Goal: Task Accomplishment & Management: Manage account settings

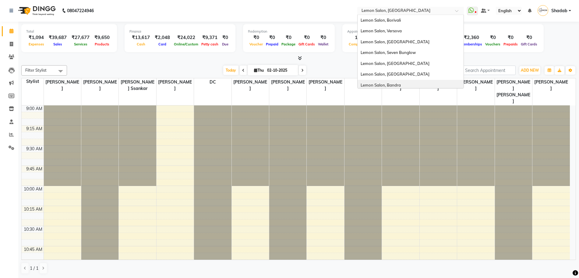
click at [396, 84] on span "Lemon Salon, Bandra" at bounding box center [381, 85] width 40 height 5
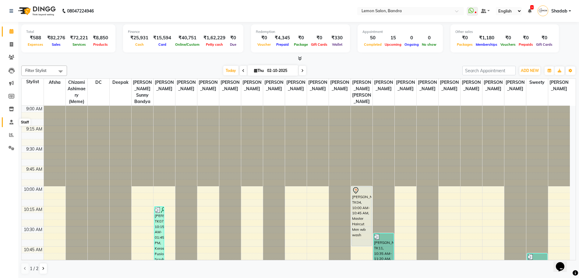
click at [13, 123] on icon at bounding box center [11, 122] width 4 height 5
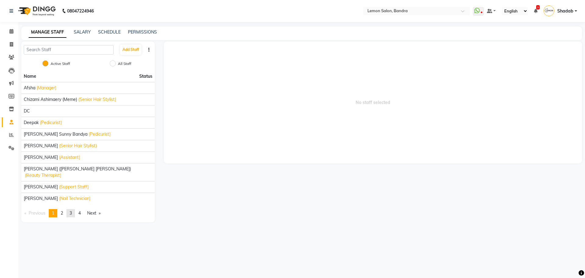
click at [72, 210] on span "3" at bounding box center [70, 212] width 2 height 5
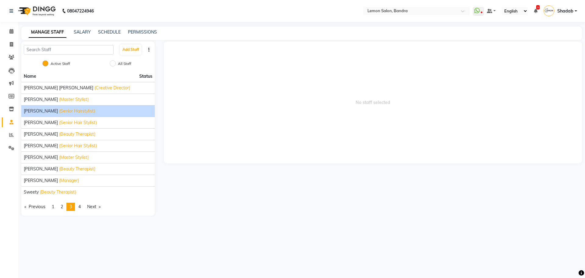
click at [47, 110] on span "Shitu Lalani" at bounding box center [41, 111] width 34 height 6
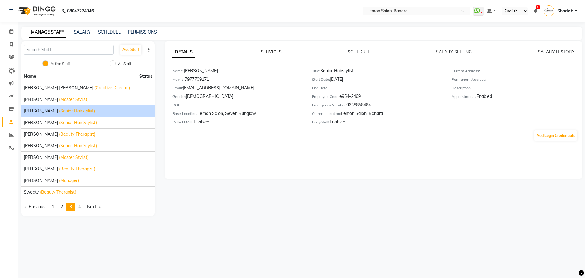
click at [274, 51] on link "SERVICES" at bounding box center [271, 51] width 21 height 5
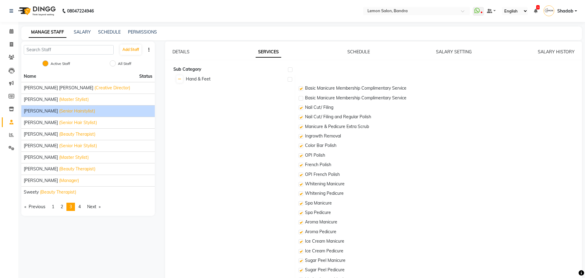
checkbox input "true"
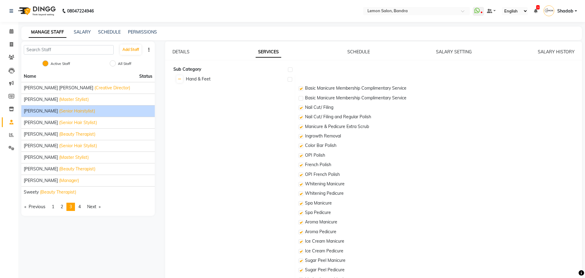
checkbox input "true"
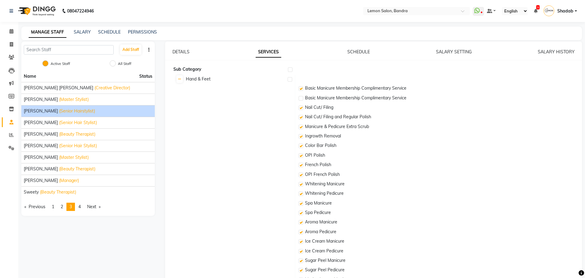
checkbox input "true"
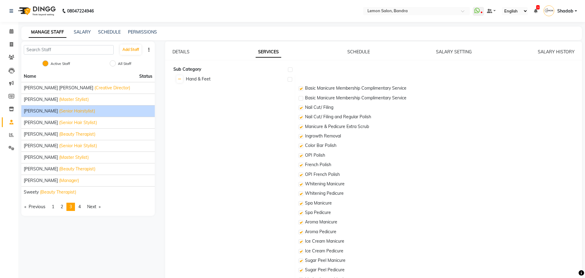
checkbox input "true"
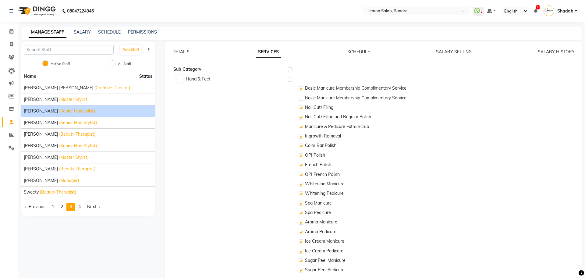
checkbox input "true"
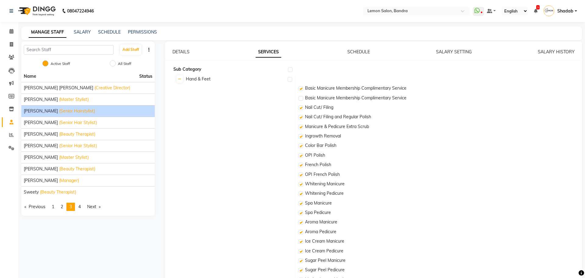
checkbox input "true"
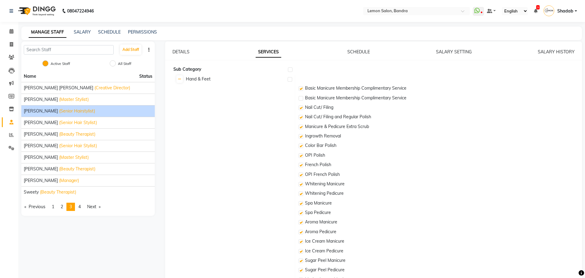
checkbox input "true"
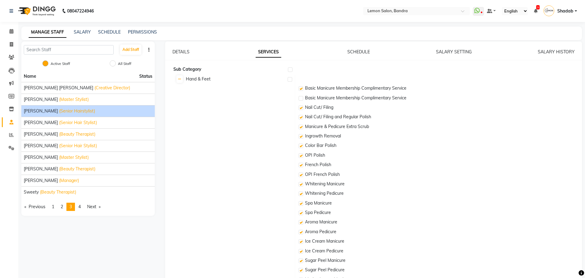
checkbox input "true"
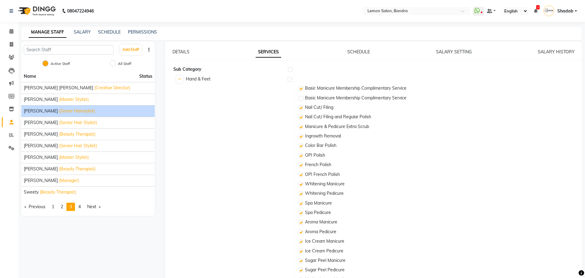
checkbox input "true"
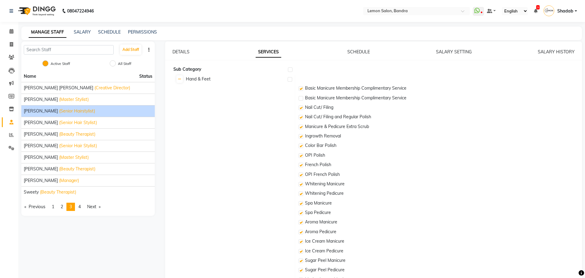
checkbox input "true"
click at [288, 68] on label at bounding box center [287, 69] width 5 height 5
click at [288, 68] on input "checkbox" at bounding box center [287, 70] width 4 height 4
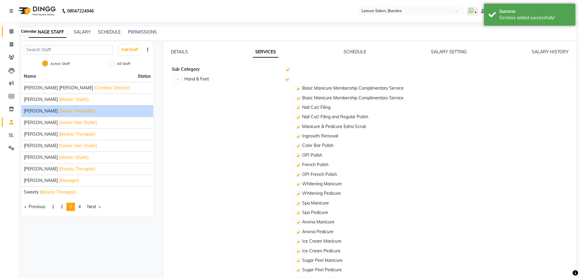
click at [8, 31] on span at bounding box center [11, 31] width 11 height 7
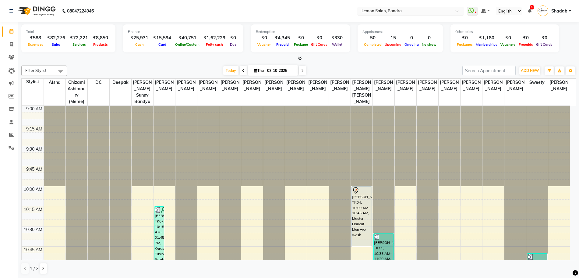
click at [368, 12] on input "text" at bounding box center [404, 12] width 88 height 6
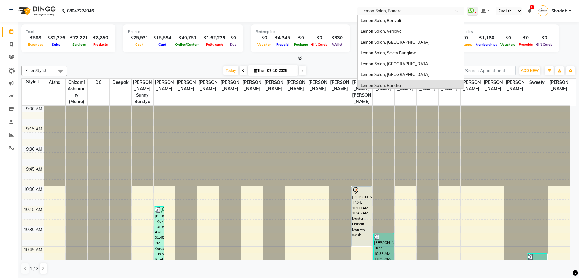
scroll to position [57, 0]
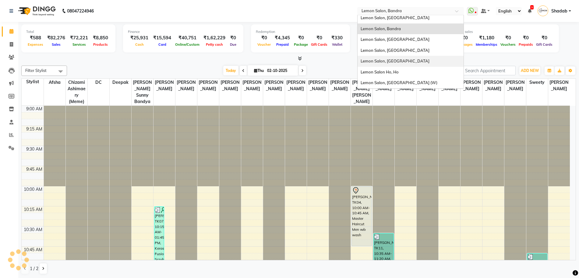
click at [402, 62] on span "Lemon Salon, Oshiwara" at bounding box center [395, 60] width 69 height 5
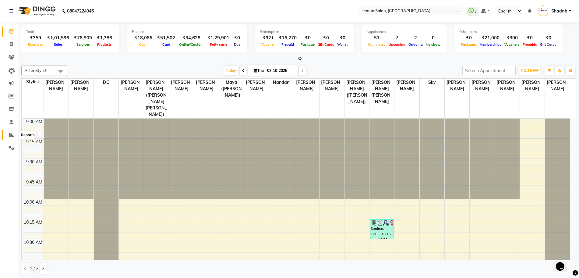
click at [11, 132] on span at bounding box center [11, 135] width 11 height 7
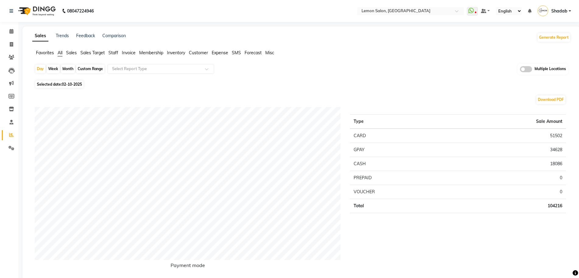
click at [532, 71] on div "Multiple Locations" at bounding box center [543, 69] width 51 height 11
drag, startPoint x: 13, startPoint y: 28, endPoint x: 30, endPoint y: 29, distance: 17.7
click at [13, 28] on span at bounding box center [11, 31] width 11 height 7
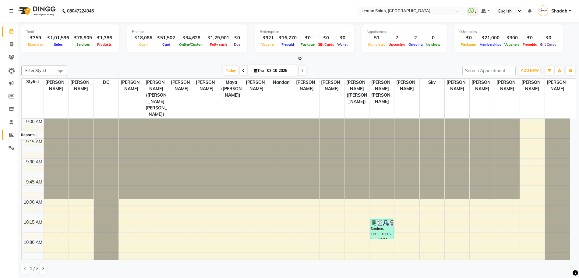
click at [10, 136] on icon at bounding box center [11, 135] width 5 height 5
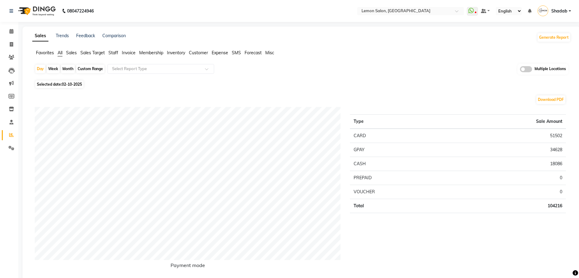
click at [527, 69] on span at bounding box center [526, 69] width 12 height 6
click at [520, 70] on input "checkbox" at bounding box center [520, 70] width 0 height 0
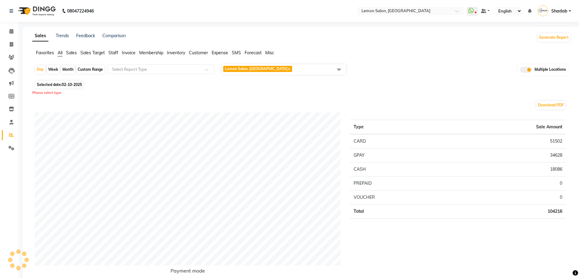
click at [271, 66] on span "Lemon Salon, Oshiwara x" at bounding box center [257, 69] width 69 height 6
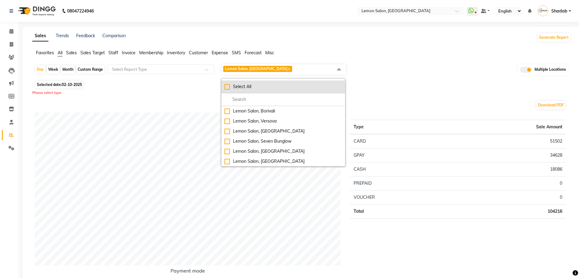
click at [267, 87] on div "Select All" at bounding box center [284, 86] width 118 height 6
checkbox input "true"
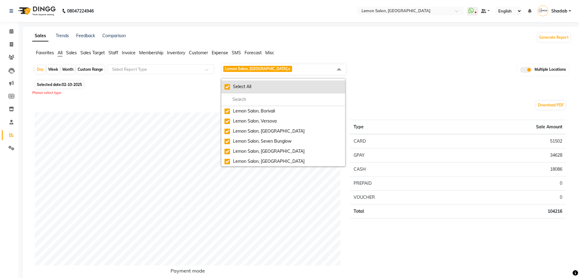
checkbox input "true"
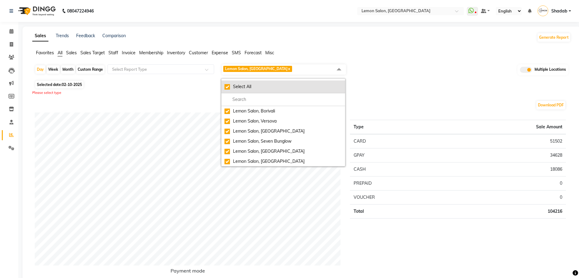
checkbox input "true"
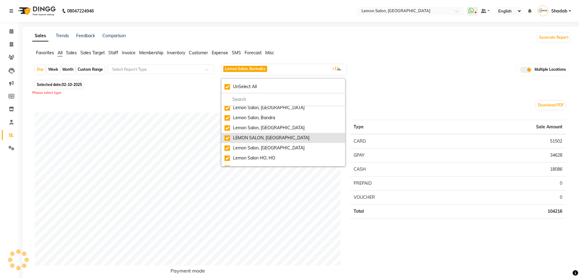
scroll to position [61, 0]
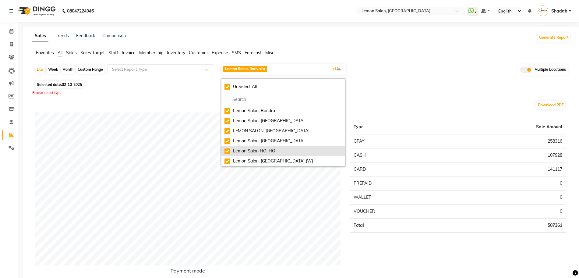
click at [271, 148] on div "Lemon Salon HO, HO" at bounding box center [284, 151] width 118 height 6
checkbox input "false"
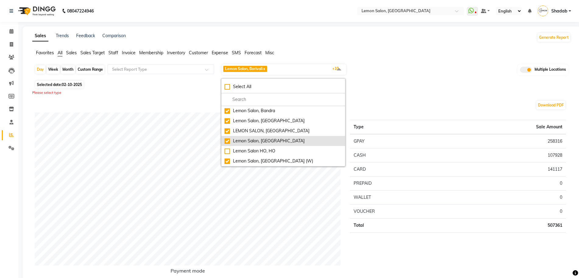
click at [250, 142] on div "Lemon Salon, [GEOGRAPHIC_DATA]" at bounding box center [284, 141] width 118 height 6
checkbox input "false"
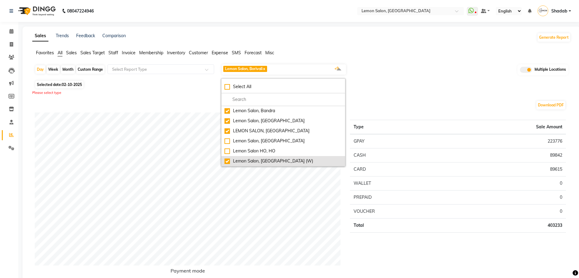
click at [276, 159] on div "Lemon Salon, [GEOGRAPHIC_DATA] (W)" at bounding box center [284, 161] width 118 height 6
checkbox input "false"
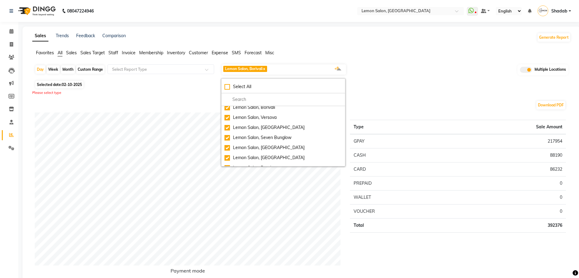
scroll to position [0, 0]
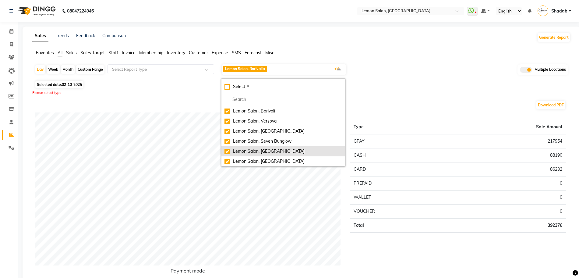
click at [274, 151] on div "Lemon Salon, [GEOGRAPHIC_DATA]" at bounding box center [284, 151] width 118 height 6
checkbox input "false"
click at [406, 5] on nav "08047224946 Select Location × Lemon Salon, Oshiwara WhatsApp Status ✕ Status: D…" at bounding box center [289, 11] width 579 height 22
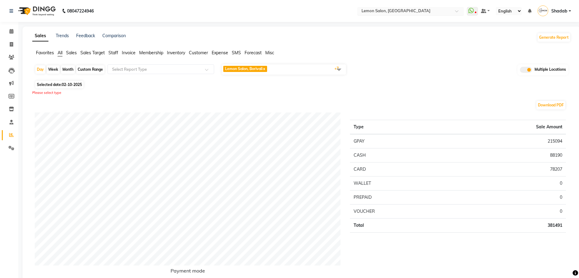
click at [404, 12] on input "text" at bounding box center [404, 12] width 88 height 6
click at [5, 29] on link "Calendar" at bounding box center [9, 32] width 15 height 10
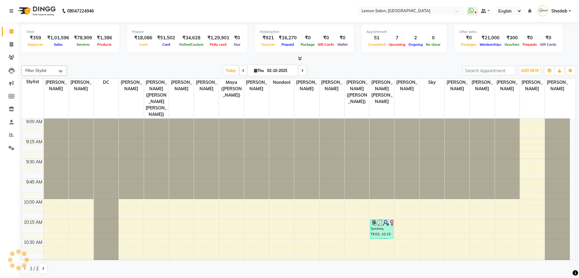
scroll to position [885, 0]
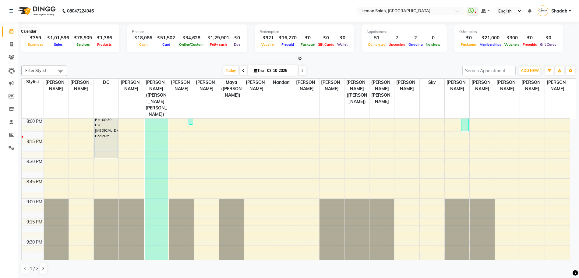
click at [15, 33] on span at bounding box center [11, 31] width 11 height 7
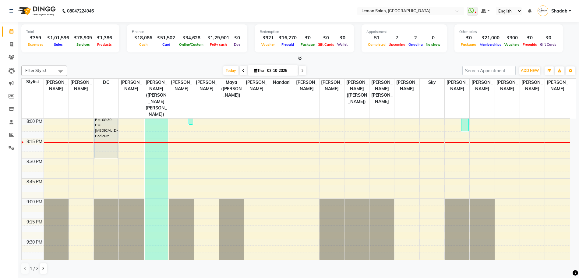
scroll to position [771, 0]
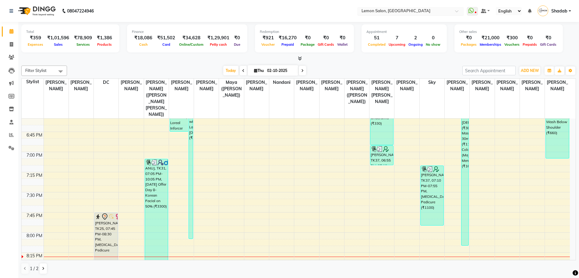
click at [395, 12] on input "text" at bounding box center [404, 12] width 88 height 6
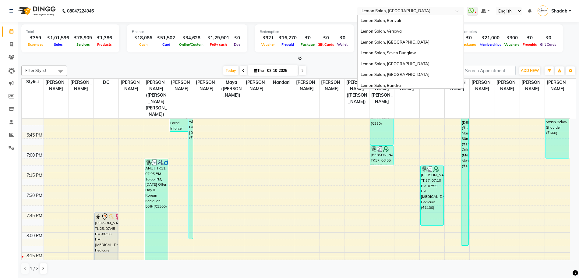
scroll to position [57, 0]
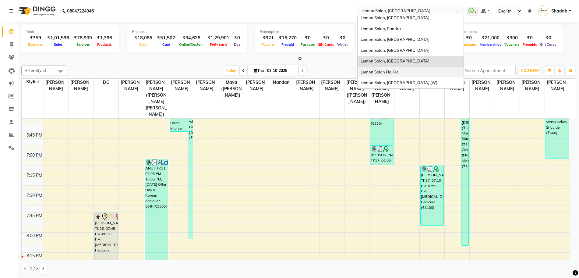
click at [398, 72] on span "Lemon Salon Ho, Ho" at bounding box center [380, 71] width 38 height 5
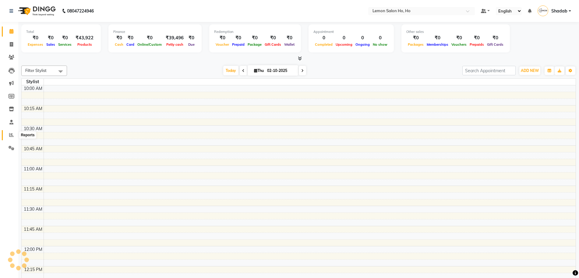
click at [10, 134] on icon at bounding box center [11, 135] width 5 height 5
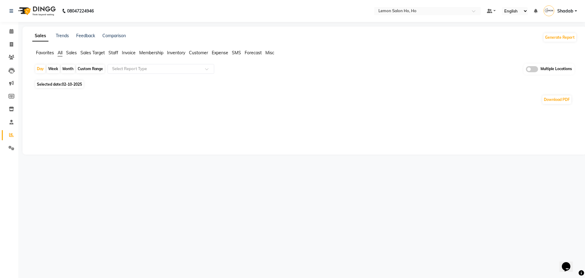
click at [85, 68] on div "Custom Range" at bounding box center [90, 69] width 28 height 9
select select "10"
select select "2025"
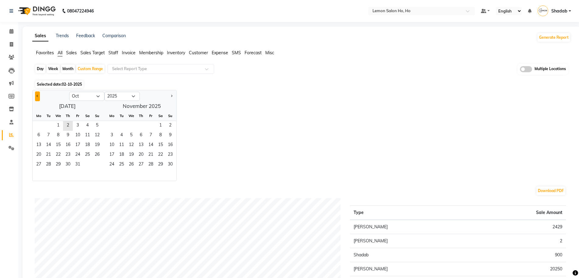
click at [38, 96] on button "Previous month" at bounding box center [37, 96] width 5 height 10
select select "9"
click at [58, 136] on span "10" at bounding box center [58, 136] width 10 height 10
click at [144, 125] on span "2" at bounding box center [141, 126] width 10 height 10
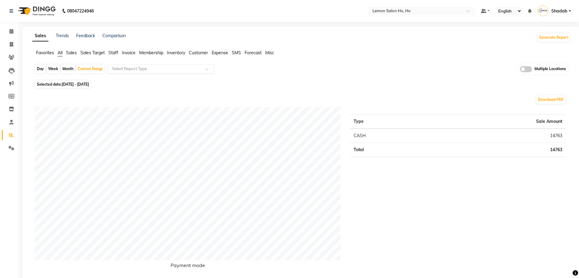
click at [145, 69] on input "text" at bounding box center [155, 69] width 88 height 6
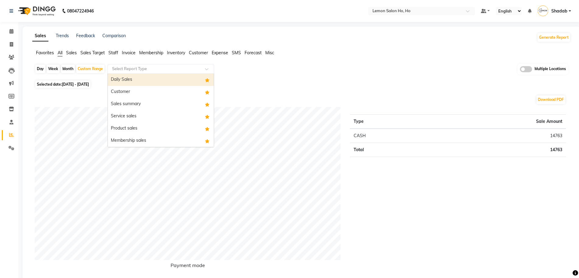
click at [218, 51] on span "Expense" at bounding box center [220, 52] width 16 height 5
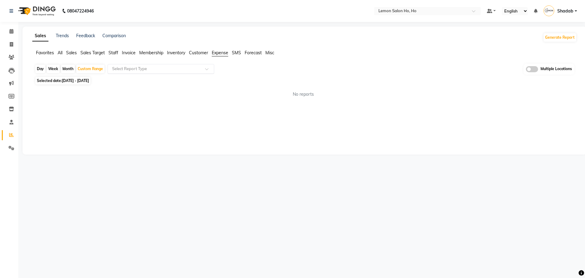
click at [182, 65] on div "Select Report Type" at bounding box center [161, 69] width 107 height 10
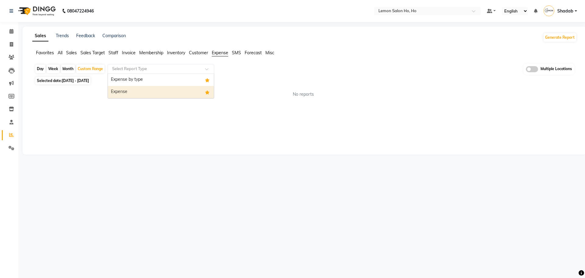
click at [158, 90] on div "Expense" at bounding box center [161, 92] width 106 height 12
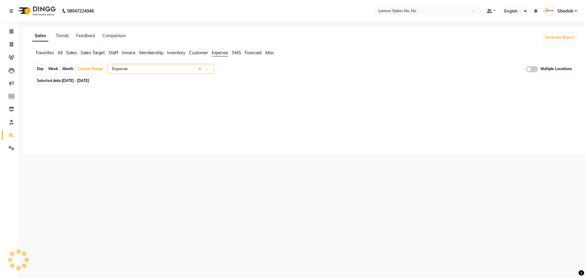
select select "full_report"
select select "csv"
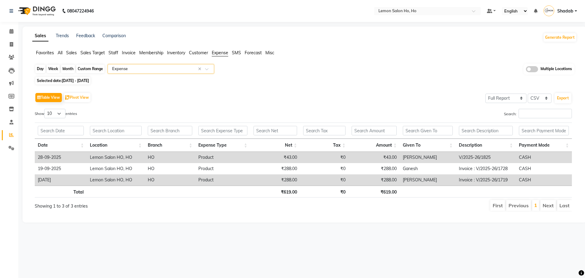
click at [101, 71] on div "Custom Range" at bounding box center [90, 69] width 28 height 9
select select "9"
select select "2025"
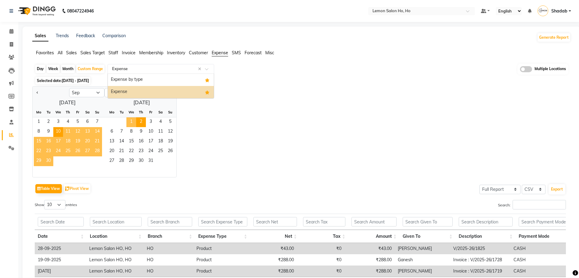
click at [143, 71] on input "text" at bounding box center [155, 69] width 88 height 6
click at [147, 78] on div "Expense by type" at bounding box center [161, 80] width 106 height 12
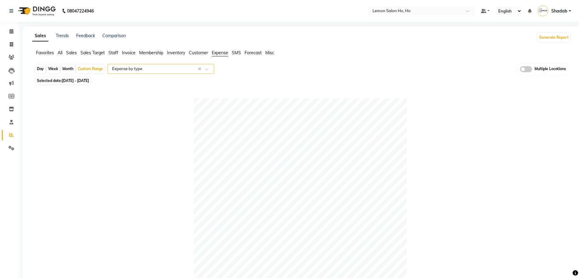
click at [527, 69] on span at bounding box center [526, 69] width 12 height 6
click at [520, 70] on input "checkbox" at bounding box center [520, 70] width 0 height 0
click at [324, 69] on span "Lemon Salon HO, HO x" at bounding box center [284, 69] width 124 height 10
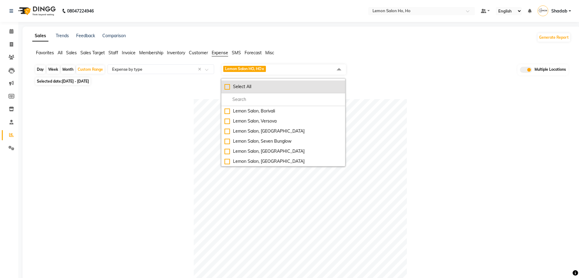
click at [247, 90] on div "Select All" at bounding box center [284, 86] width 118 height 6
checkbox input "true"
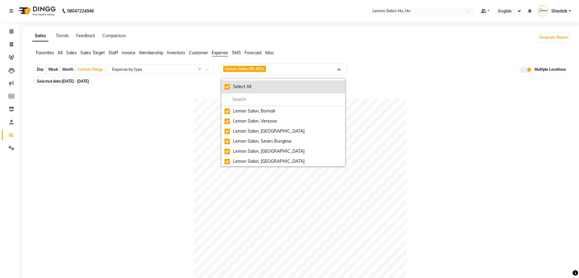
checkbox input "true"
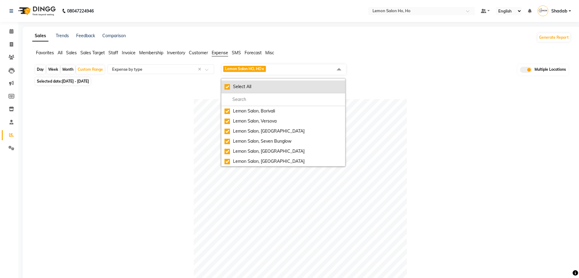
checkbox input "true"
drag, startPoint x: 150, startPoint y: 108, endPoint x: 158, endPoint y: 97, distance: 14.0
click at [150, 108] on div at bounding box center [300, 205] width 531 height 213
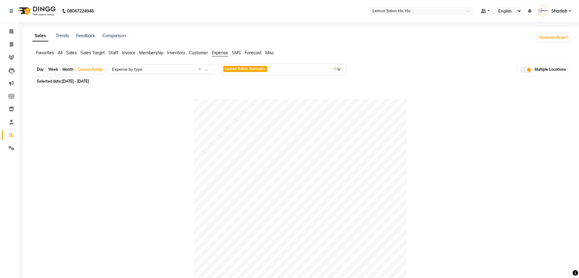
click at [164, 68] on input "text" at bounding box center [155, 69] width 88 height 6
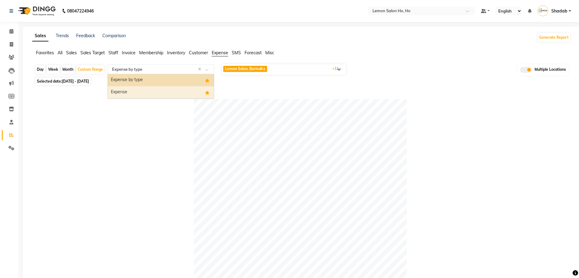
click at [150, 91] on div "Expense" at bounding box center [161, 92] width 106 height 12
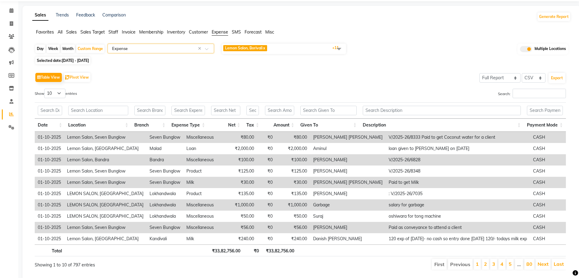
scroll to position [39, 0]
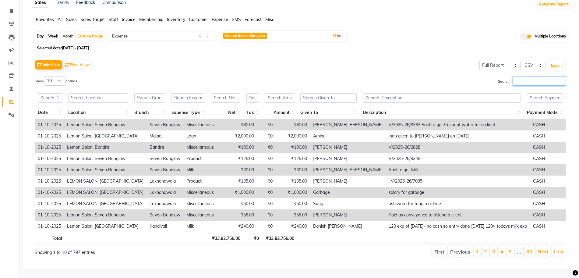
click at [537, 76] on input "Search:" at bounding box center [539, 80] width 53 height 9
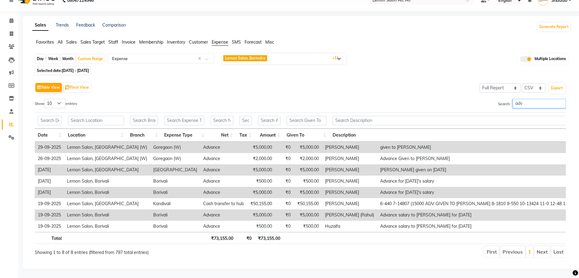
scroll to position [5, 0]
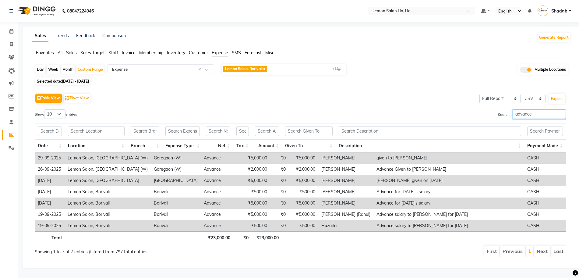
type input "advance"
drag, startPoint x: 68, startPoint y: 65, endPoint x: 66, endPoint y: 81, distance: 15.9
click at [68, 65] on div "Month" at bounding box center [68, 69] width 14 height 9
select select "9"
select select "2025"
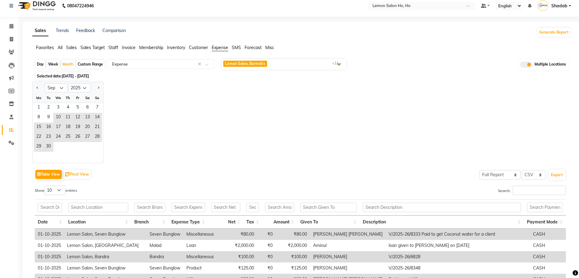
scroll to position [0, 0]
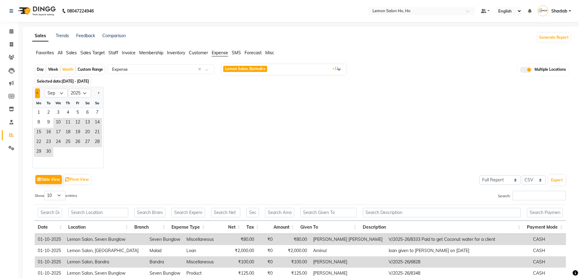
click at [35, 92] on button "Previous month" at bounding box center [37, 93] width 5 height 10
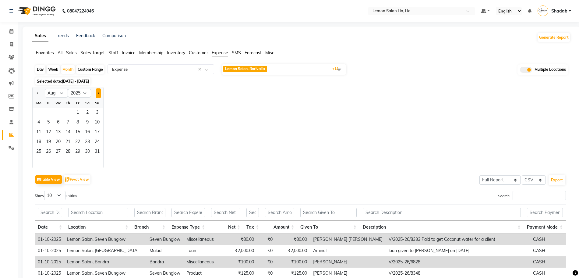
click at [99, 92] on span "Next month" at bounding box center [98, 93] width 2 height 2
select select "9"
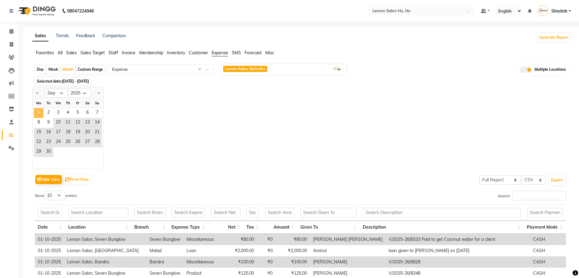
click at [40, 111] on span "1" at bounding box center [39, 113] width 10 height 10
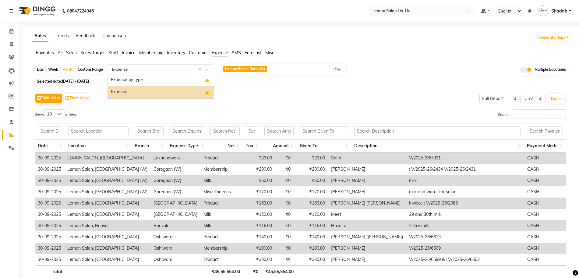
click at [130, 73] on div "Select Report Type × Expense ×" at bounding box center [161, 69] width 107 height 10
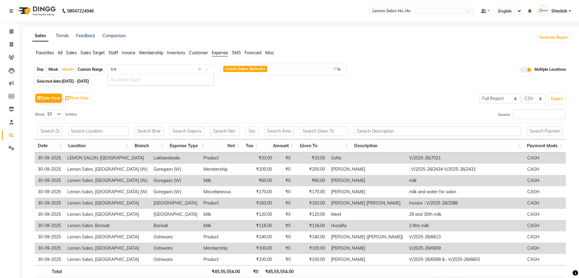
type input "tr"
drag, startPoint x: 60, startPoint y: 51, endPoint x: 93, endPoint y: 66, distance: 36.1
click at [60, 51] on span "All" at bounding box center [60, 52] width 5 height 5
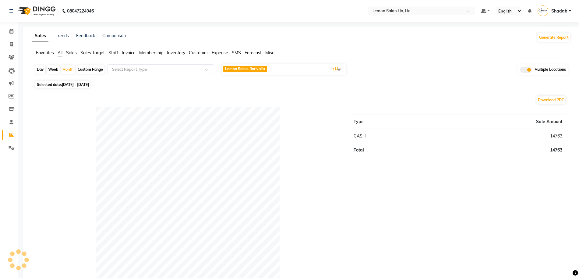
click at [135, 72] on input "text" at bounding box center [155, 69] width 88 height 6
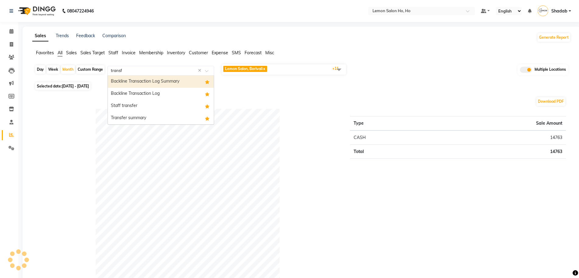
type input "transfe"
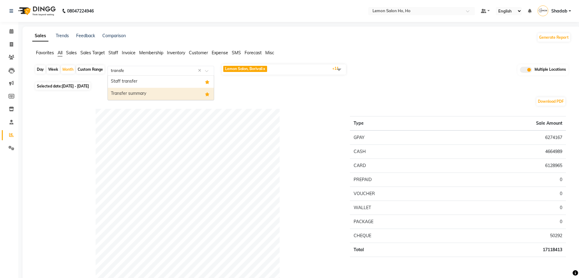
click at [136, 89] on div "Transfer summary" at bounding box center [161, 94] width 106 height 12
select select "full_report"
select select "csv"
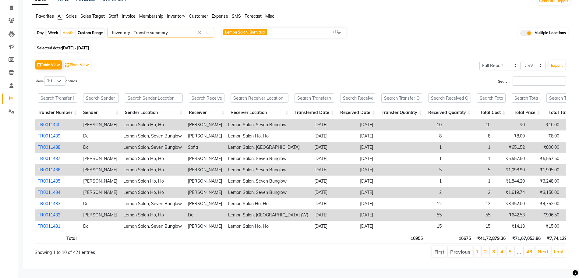
scroll to position [48, 0]
click at [257, 93] on input "text" at bounding box center [260, 97] width 58 height 9
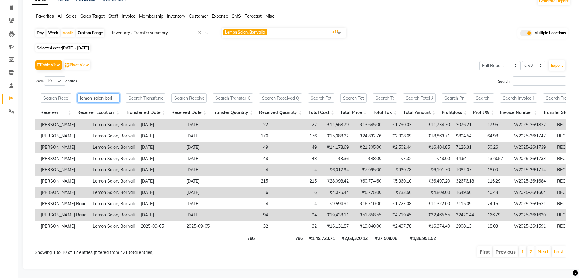
scroll to position [0, 146]
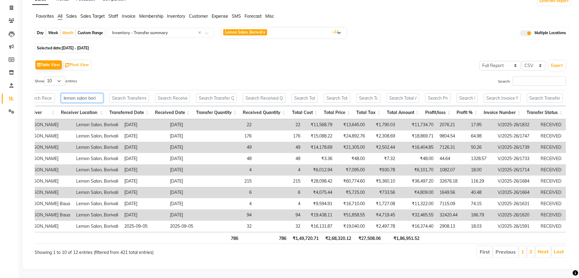
type input "lemon salon bori"
click at [547, 93] on input "text" at bounding box center [545, 97] width 36 height 9
type input "received"
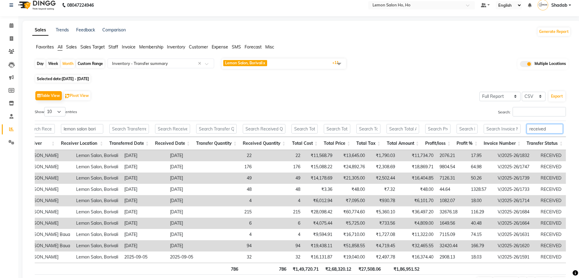
scroll to position [0, 0]
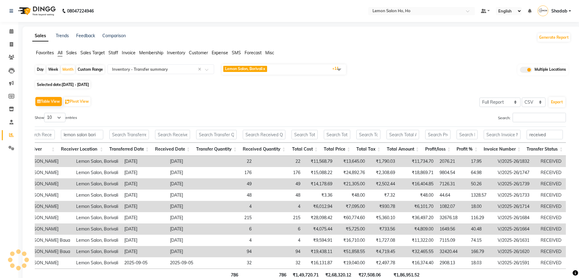
click at [96, 67] on div "Custom Range" at bounding box center [90, 69] width 28 height 9
select select "9"
select select "2025"
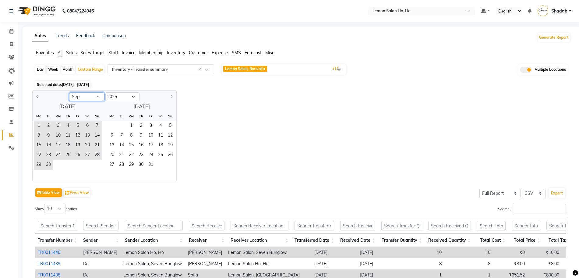
click at [87, 96] on select "Jan Feb Mar Apr May Jun Jul Aug Sep Oct Nov Dec" at bounding box center [86, 96] width 35 height 9
click at [55, 136] on span "10" at bounding box center [58, 136] width 10 height 10
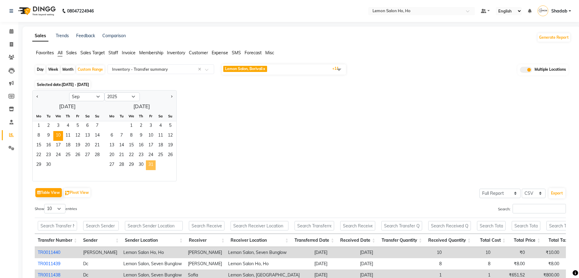
click at [155, 166] on span "31" at bounding box center [151, 165] width 10 height 10
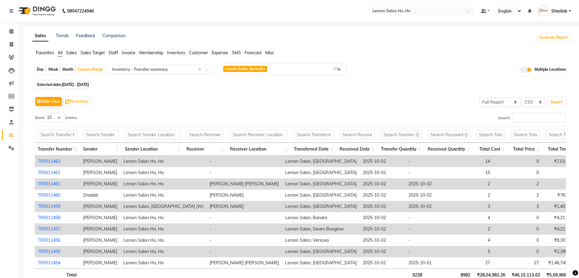
click at [179, 69] on input "text" at bounding box center [155, 69] width 88 height 6
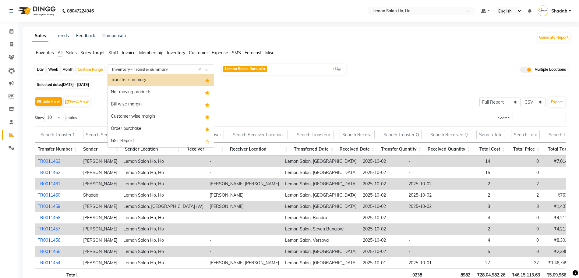
click at [221, 52] on span "Expense" at bounding box center [220, 52] width 16 height 5
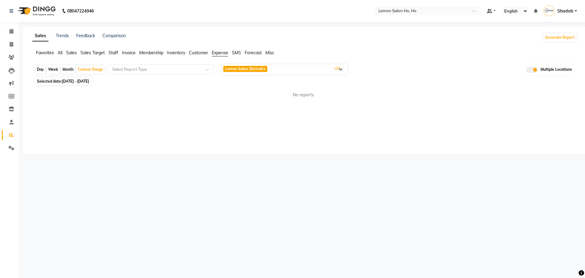
click at [332, 65] on span "Lemon Salon, Borivali x Lemon Salon, Versova x Lemon Salon, Goregaon x Lemon Sa…" at bounding box center [285, 69] width 126 height 10
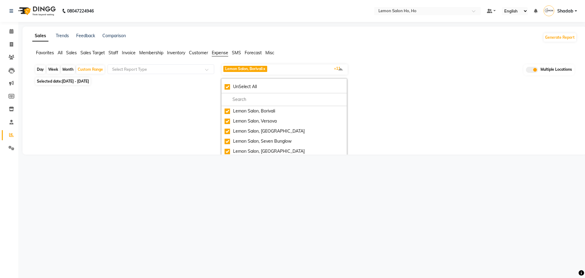
click at [293, 69] on span "Lemon Salon, Borivali x Lemon Salon, Versova x Lemon Salon, Goregaon x Lemon Sa…" at bounding box center [285, 69] width 126 height 10
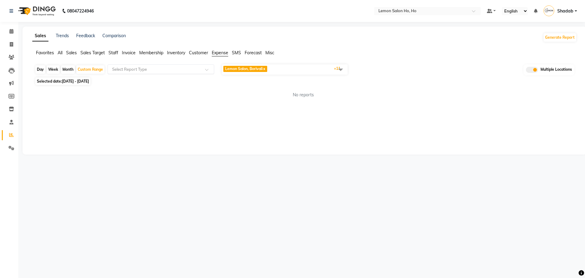
click at [172, 68] on input "text" at bounding box center [155, 69] width 88 height 6
type input "ex"
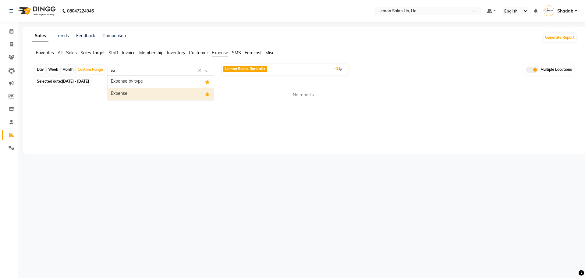
click at [161, 94] on div "Expense" at bounding box center [161, 94] width 106 height 12
select select "full_report"
select select "csv"
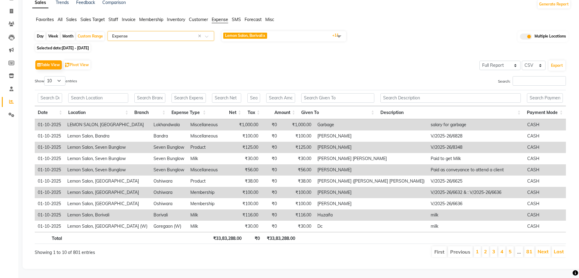
scroll to position [39, 0]
click at [526, 77] on input "Search:" at bounding box center [539, 80] width 53 height 9
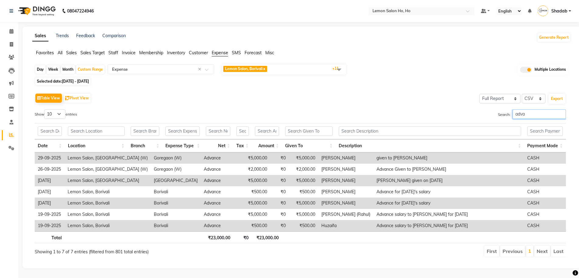
scroll to position [5, 0]
type input "advance"
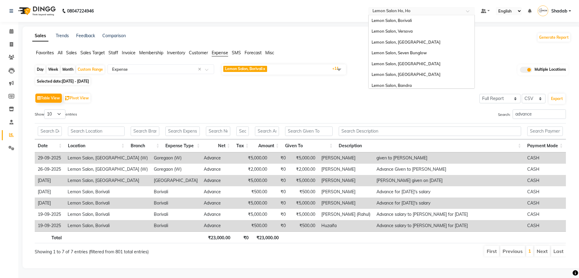
click at [394, 9] on input "text" at bounding box center [415, 12] width 88 height 6
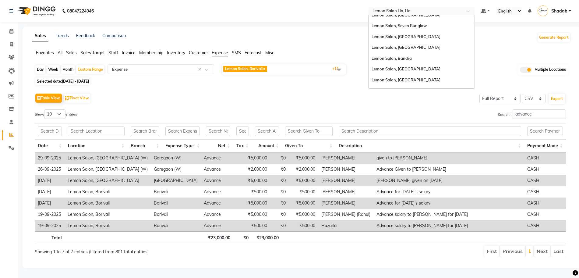
scroll to position [38, 0]
click at [411, 42] on div "Lemon Salon, Bandra" at bounding box center [422, 47] width 106 height 11
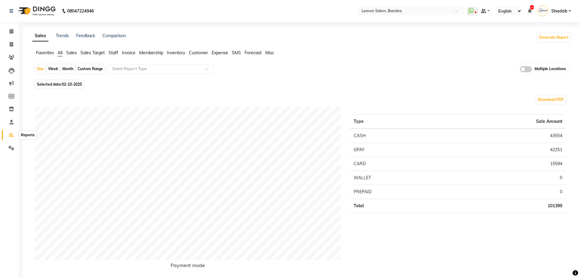
click at [13, 134] on icon at bounding box center [11, 135] width 5 height 5
click at [11, 119] on span at bounding box center [11, 122] width 11 height 7
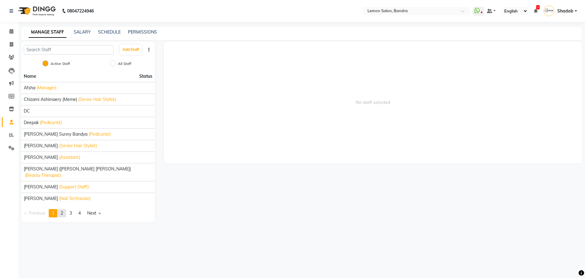
click at [62, 209] on link "page 2" at bounding box center [62, 213] width 9 height 8
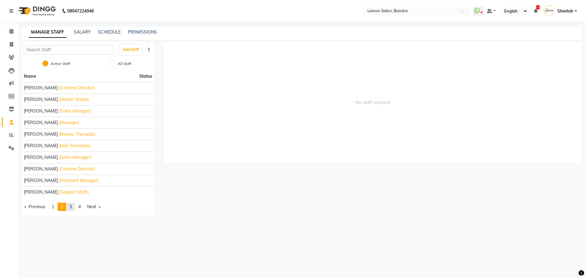
click at [70, 204] on link "page 3" at bounding box center [70, 207] width 9 height 8
click at [401, 9] on input "text" at bounding box center [410, 12] width 88 height 6
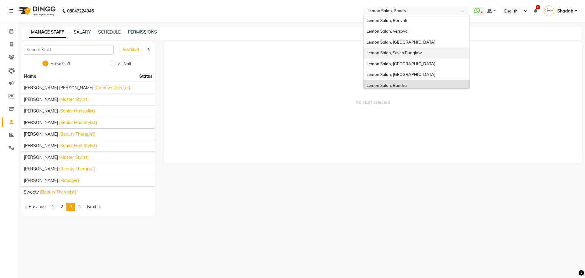
click at [414, 52] on span "Lemon Salon, Seven Bunglow" at bounding box center [394, 52] width 55 height 5
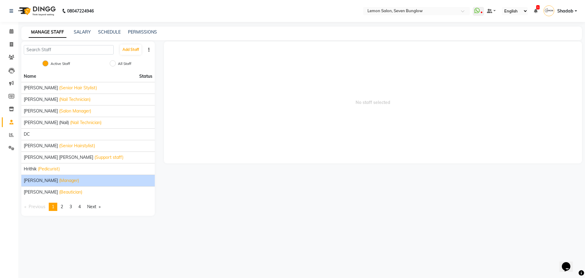
click at [51, 182] on span "Jyoti Grijesh Rao" at bounding box center [41, 180] width 34 height 6
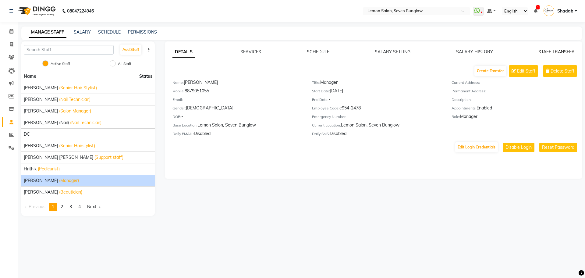
click at [564, 51] on link "STAFF TRANSFER" at bounding box center [556, 51] width 36 height 5
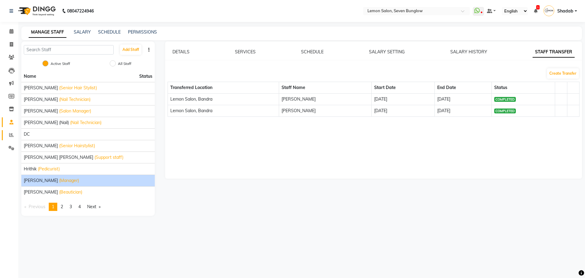
click at [9, 130] on link "Reports" at bounding box center [9, 135] width 15 height 10
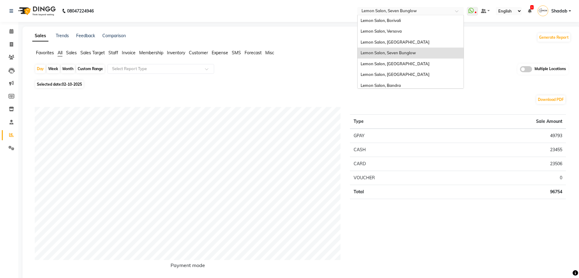
click at [432, 12] on input "text" at bounding box center [404, 12] width 88 height 6
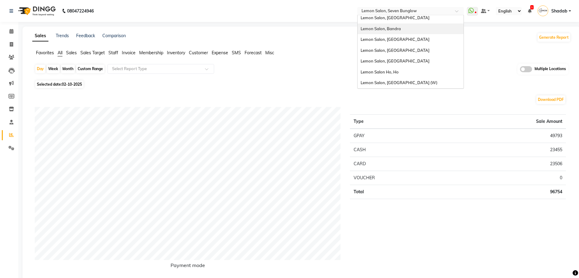
scroll to position [19, 0]
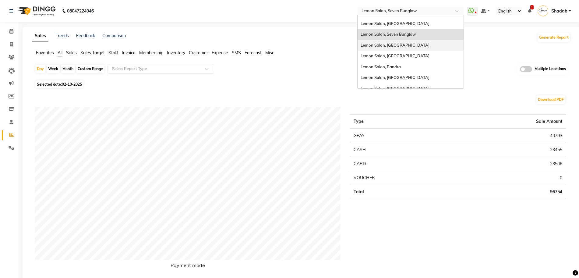
click at [398, 47] on div "Lemon Salon, [GEOGRAPHIC_DATA]" at bounding box center [411, 45] width 106 height 11
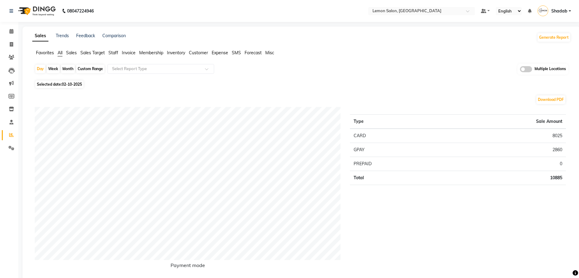
click at [67, 67] on div "Month" at bounding box center [68, 69] width 14 height 9
select select "10"
select select "2025"
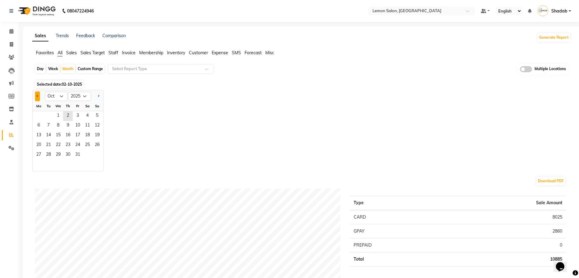
click at [37, 94] on button "Previous month" at bounding box center [37, 96] width 5 height 10
select select "9"
click at [41, 115] on span "1" at bounding box center [39, 116] width 10 height 10
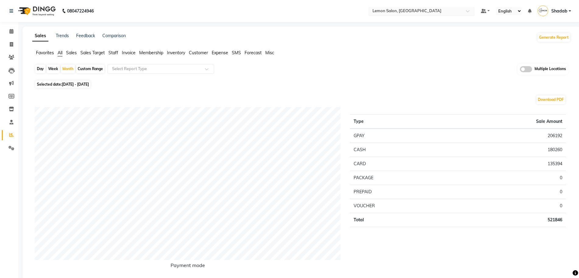
click at [394, 10] on input "text" at bounding box center [415, 12] width 88 height 6
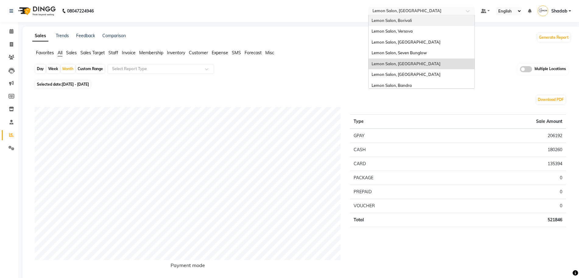
click at [417, 18] on div "Lemon Salon, Borivali" at bounding box center [422, 20] width 106 height 11
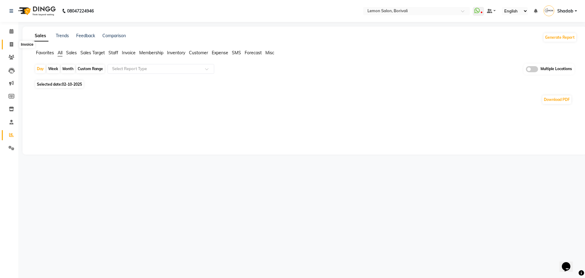
click at [16, 44] on span at bounding box center [11, 44] width 11 height 7
select select "service"
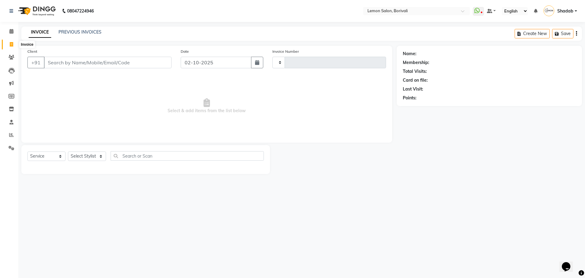
type input "2895"
select select "567"
click at [85, 32] on link "PREVIOUS INVOICES" at bounding box center [79, 31] width 43 height 5
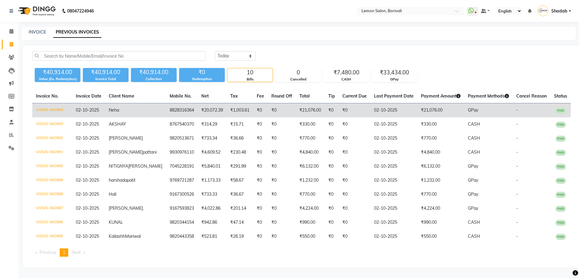
click at [72, 109] on td "V/2025-26/2894" at bounding box center [52, 110] width 40 height 14
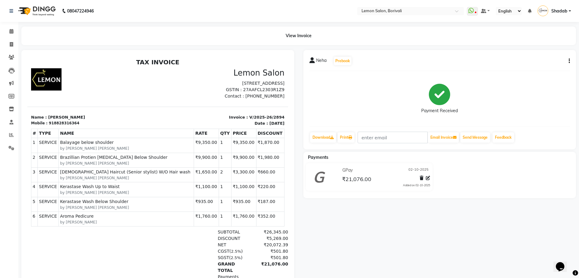
click at [569, 61] on icon "button" at bounding box center [569, 61] width 1 height 0
click at [535, 66] on div "Edit Invoice" at bounding box center [539, 69] width 42 height 8
select select "service"
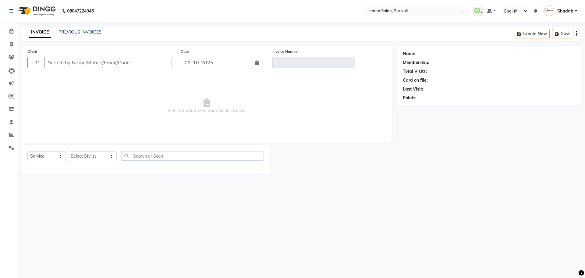
type input "8828316364"
type input "V/2025-26/2894"
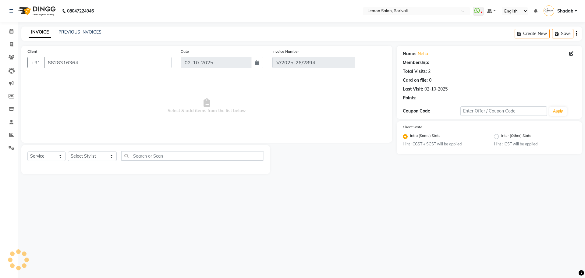
select select "1: Object"
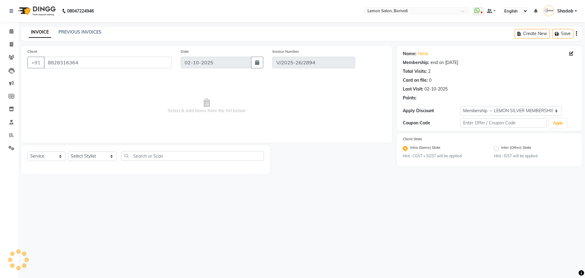
select select "select"
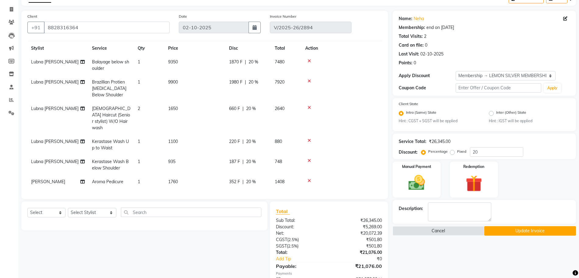
scroll to position [76, 0]
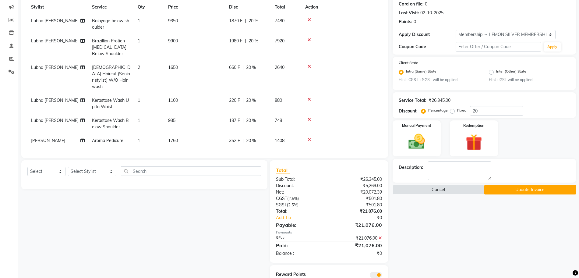
click at [149, 94] on td "1" at bounding box center [149, 104] width 30 height 20
select select "7566"
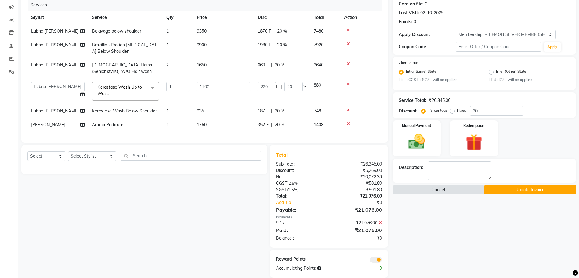
scroll to position [0, 0]
click at [263, 91] on input "220" at bounding box center [267, 86] width 18 height 9
type input "300"
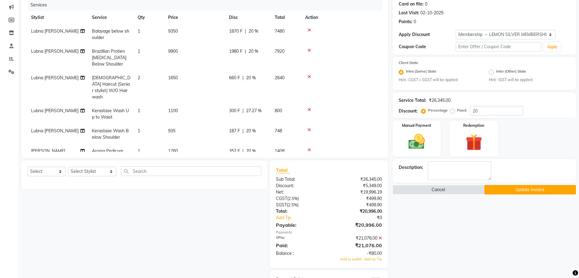
click at [244, 209] on div "Select Service Product Membership Package Voucher Prepaid Gift Card Select Styl…" at bounding box center [142, 229] width 251 height 138
click at [256, 52] on span "20 %" at bounding box center [254, 51] width 10 height 6
select select "7566"
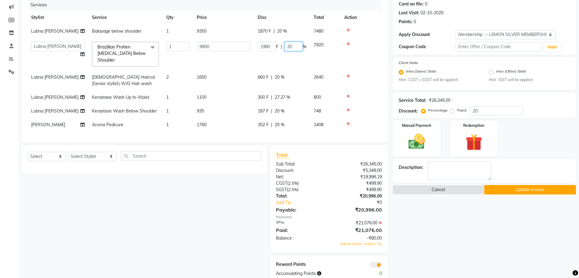
click at [289, 50] on input "20" at bounding box center [294, 46] width 18 height 9
click at [236, 209] on div "Select Service Product Membership Package Voucher Prepaid Gift Card Select Styl…" at bounding box center [142, 214] width 251 height 138
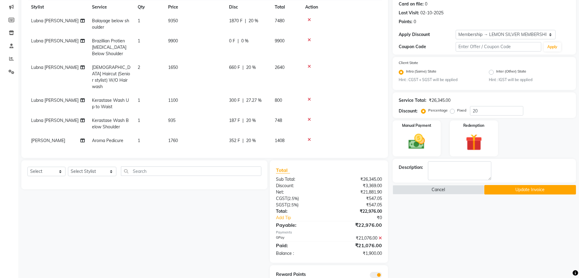
scroll to position [100, 0]
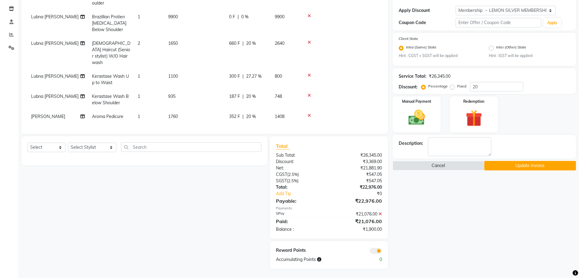
click at [380, 213] on icon at bounding box center [380, 214] width 3 height 4
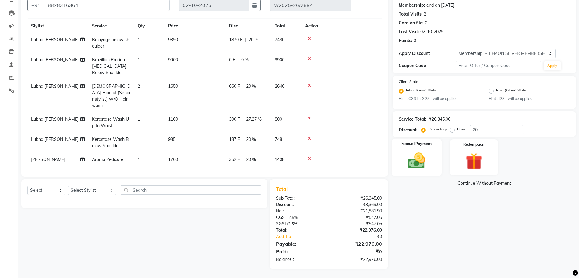
click at [412, 154] on img at bounding box center [417, 161] width 28 height 20
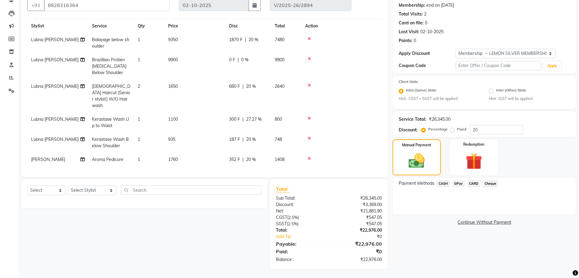
drag, startPoint x: 462, startPoint y: 181, endPoint x: 468, endPoint y: 188, distance: 8.7
click at [461, 181] on span "GPay" at bounding box center [458, 183] width 12 height 7
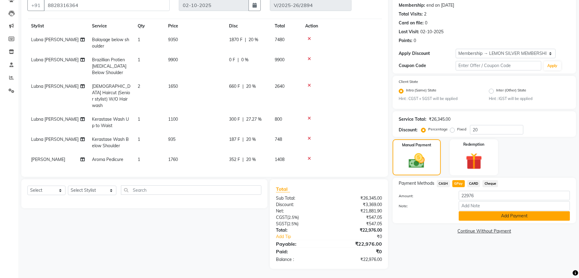
click at [501, 215] on button "Add Payment" at bounding box center [514, 215] width 111 height 9
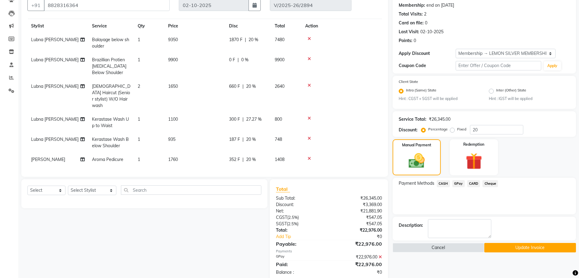
scroll to position [100, 0]
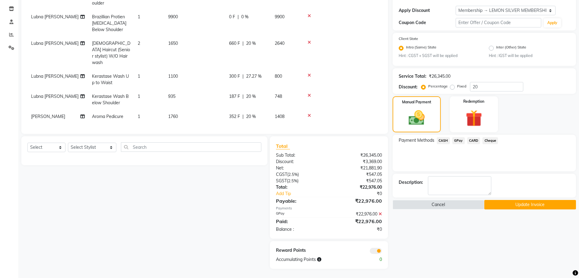
click at [519, 203] on button "Update Invoice" at bounding box center [530, 204] width 92 height 9
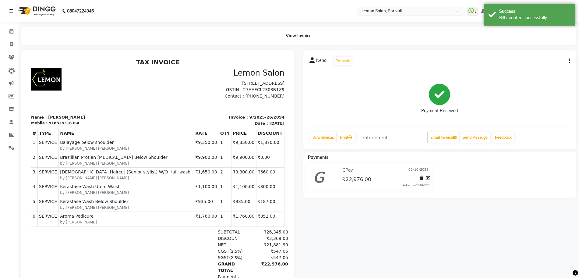
click at [422, 11] on input "text" at bounding box center [404, 12] width 88 height 6
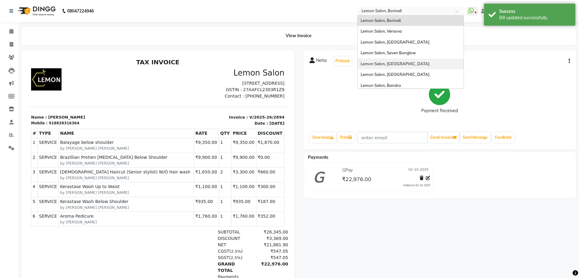
click at [405, 65] on div "Lemon Salon, Malad" at bounding box center [411, 63] width 106 height 11
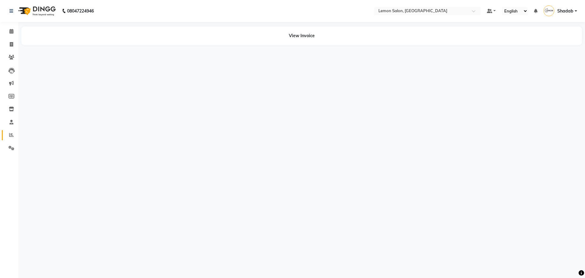
click at [11, 139] on link "Reports" at bounding box center [9, 135] width 15 height 10
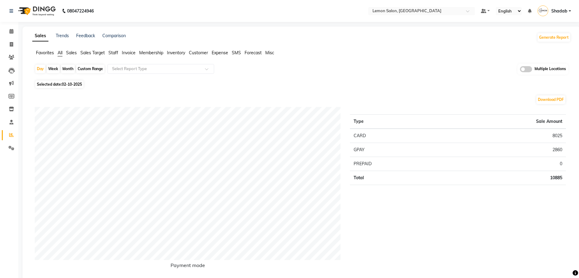
click at [67, 71] on div "Month" at bounding box center [68, 69] width 14 height 9
select select "10"
select select "2025"
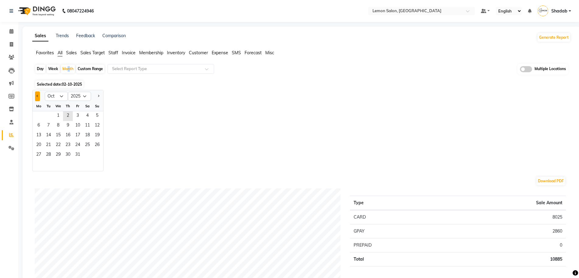
click at [36, 94] on button "Previous month" at bounding box center [37, 96] width 5 height 10
select select "9"
click at [41, 113] on span "1" at bounding box center [39, 116] width 10 height 10
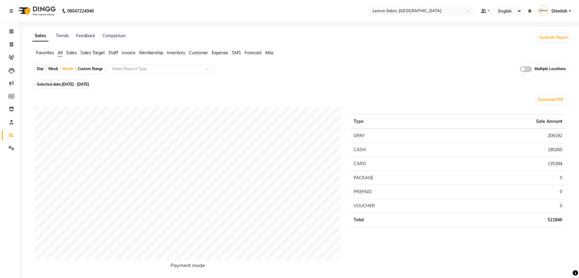
click at [322, 73] on div "Day Week Month Custom Range Select Report Type Multiple Locations" at bounding box center [302, 71] width 534 height 15
click at [88, 69] on div "Custom Range" at bounding box center [90, 69] width 28 height 9
select select "9"
select select "2025"
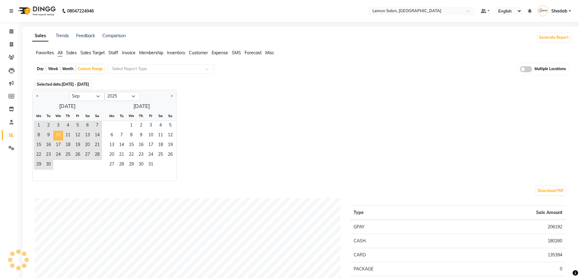
click at [57, 137] on span "10" at bounding box center [58, 136] width 10 height 10
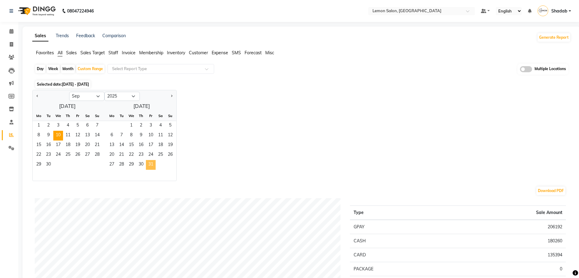
click at [152, 163] on span "31" at bounding box center [151, 165] width 10 height 10
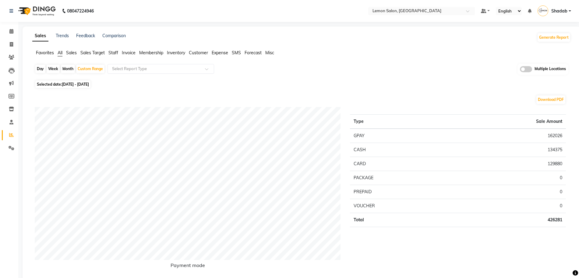
click at [219, 51] on span "Expense" at bounding box center [220, 52] width 16 height 5
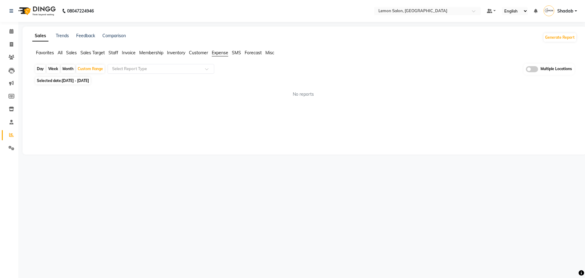
click at [533, 69] on span at bounding box center [532, 69] width 12 height 6
click at [526, 70] on input "checkbox" at bounding box center [526, 70] width 0 height 0
click at [277, 67] on span "Lemon Salon, Malad x" at bounding box center [285, 69] width 126 height 10
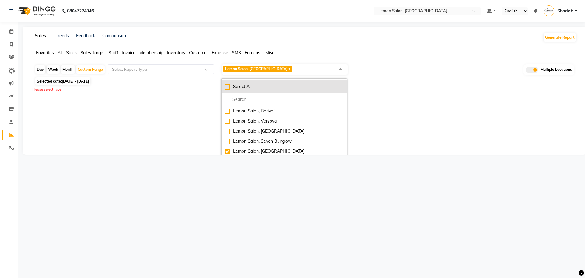
click at [266, 82] on li "Select All" at bounding box center [283, 86] width 125 height 13
checkbox input "true"
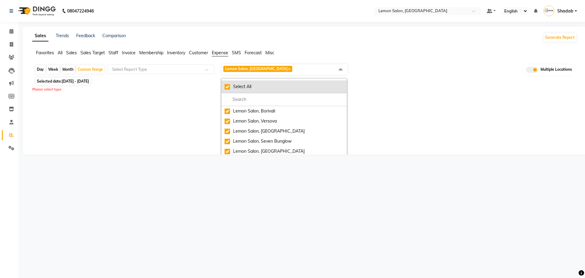
checkbox input "true"
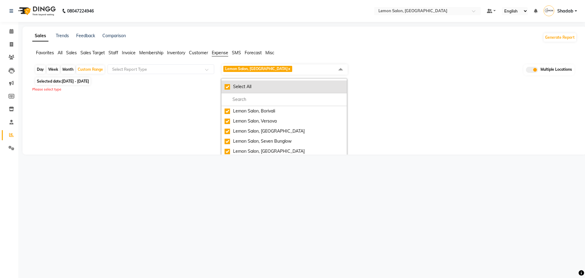
checkbox input "true"
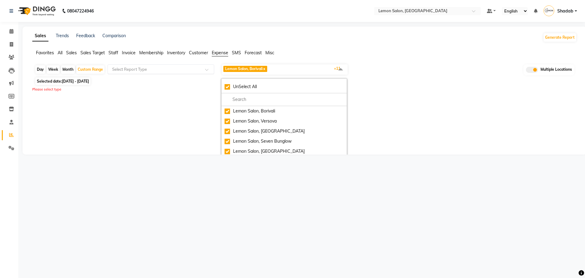
click at [177, 72] on input "text" at bounding box center [155, 69] width 88 height 6
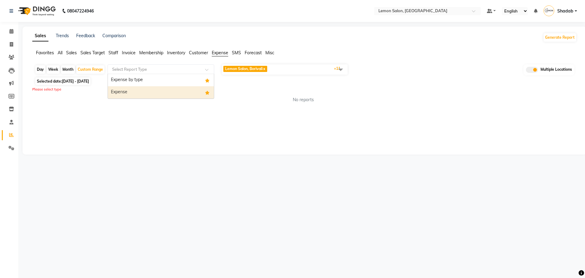
click at [178, 95] on div "Expense" at bounding box center [161, 92] width 106 height 12
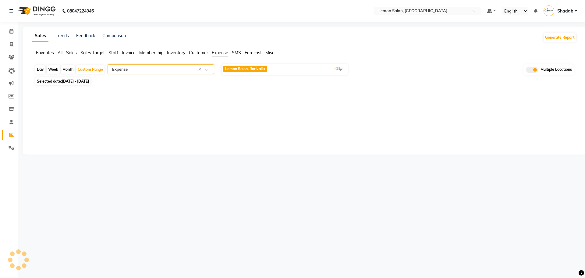
select select "full_report"
select select "csv"
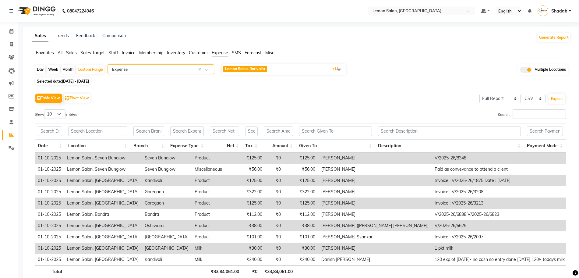
scroll to position [39, 0]
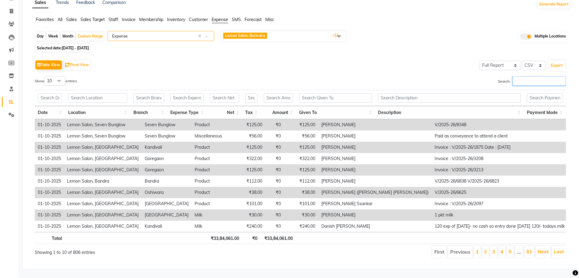
click at [553, 77] on input "Search:" at bounding box center [539, 80] width 53 height 9
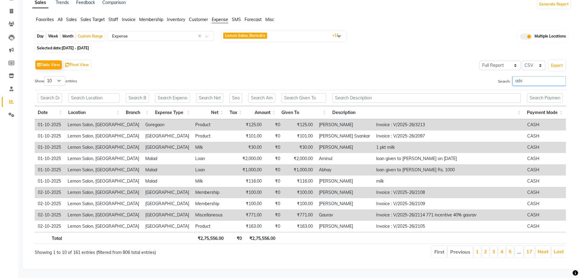
scroll to position [5, 0]
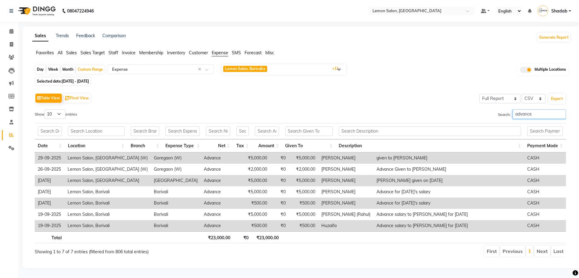
type input "advance"
click at [402, 9] on input "text" at bounding box center [415, 12] width 88 height 6
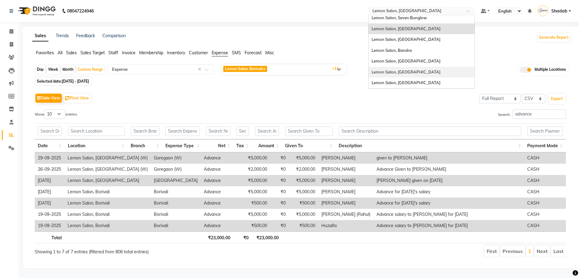
scroll to position [57, 0]
click at [410, 68] on div "Lemon Salon Ho, Ho" at bounding box center [422, 72] width 106 height 11
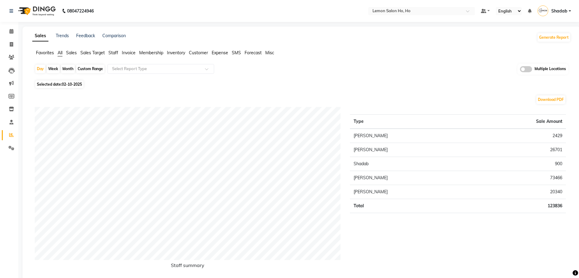
click at [69, 68] on div "Month" at bounding box center [68, 69] width 14 height 9
select select "10"
select select "2025"
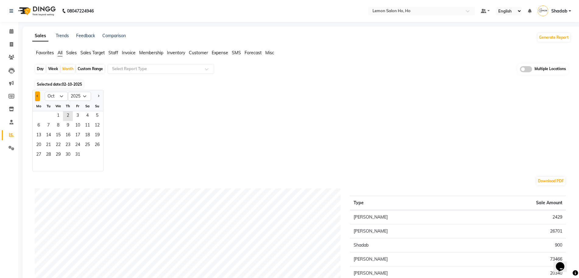
click at [40, 94] on button "Previous month" at bounding box center [37, 96] width 5 height 10
select select "9"
click at [41, 117] on span "1" at bounding box center [39, 116] width 10 height 10
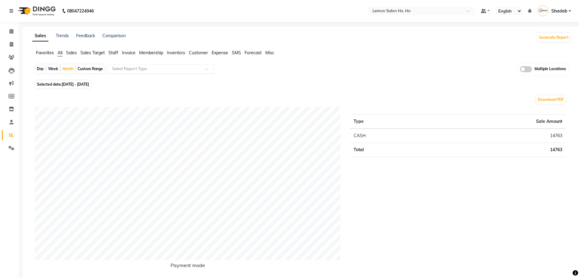
click at [134, 68] on input "text" at bounding box center [155, 69] width 88 height 6
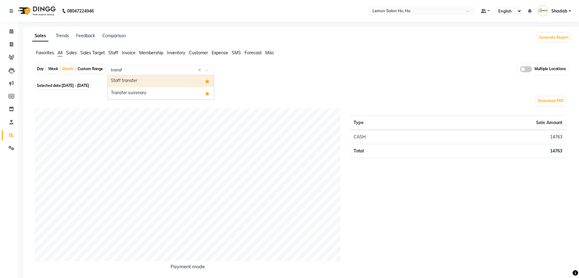
type input "transfe"
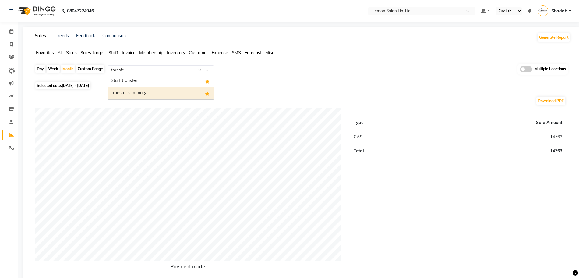
click at [135, 91] on div "Transfer summary" at bounding box center [161, 93] width 106 height 12
select select "full_report"
select select "csv"
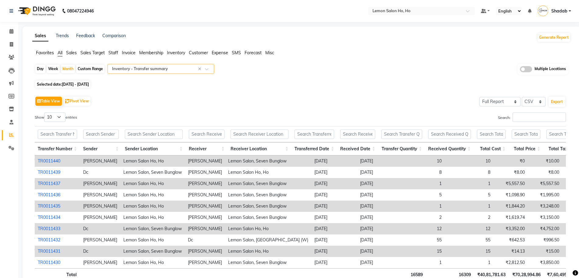
click at [528, 68] on span at bounding box center [526, 69] width 12 height 6
click at [520, 70] on input "checkbox" at bounding box center [520, 70] width 0 height 0
click at [286, 67] on span "Lemon Salon HO, HO x" at bounding box center [284, 69] width 124 height 10
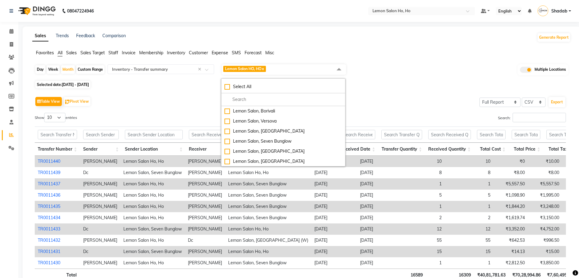
drag, startPoint x: 243, startPoint y: 86, endPoint x: 269, endPoint y: 80, distance: 26.5
click at [244, 86] on div "Select All" at bounding box center [284, 86] width 118 height 6
checkbox input "true"
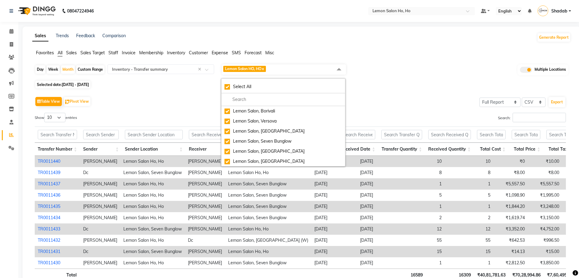
checkbox input "true"
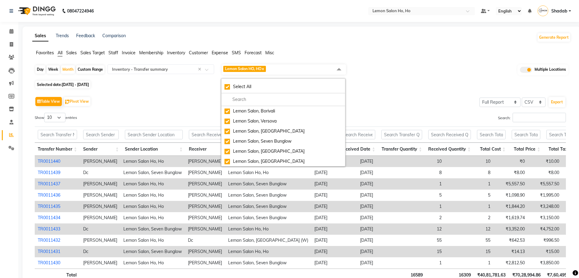
checkbox input "true"
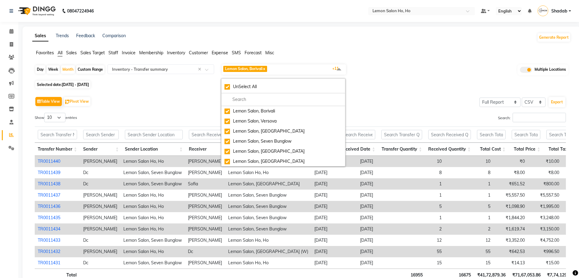
click at [283, 68] on span "Lemon Salon, Borivali x Lemon Salon, Versova x [GEOGRAPHIC_DATA], [GEOGRAPHIC_D…" at bounding box center [284, 69] width 124 height 10
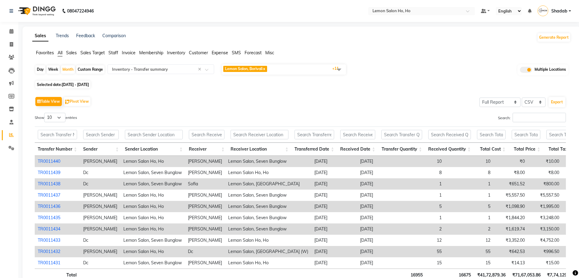
scroll to position [38, 0]
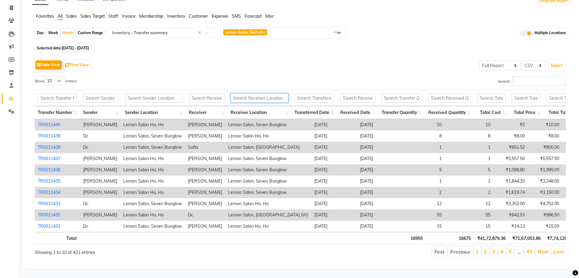
click at [275, 97] on input "text" at bounding box center [260, 97] width 58 height 9
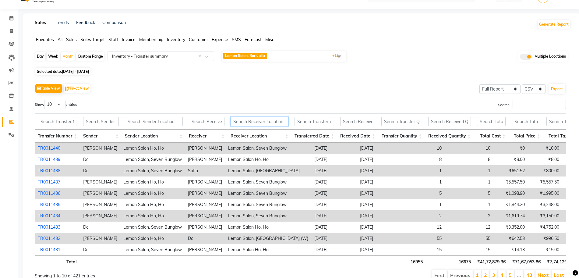
scroll to position [0, 0]
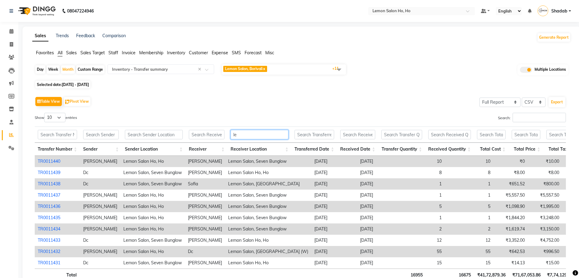
type input "l"
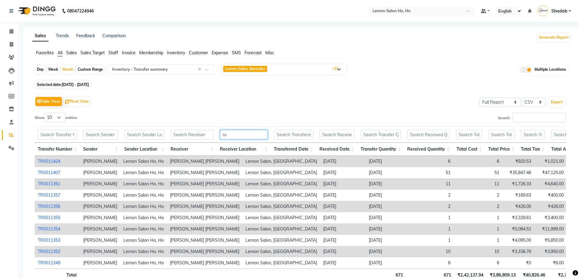
type input "r"
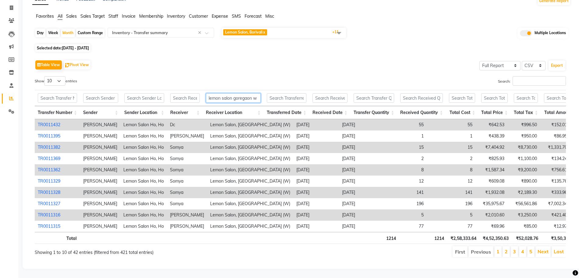
scroll to position [0, 58]
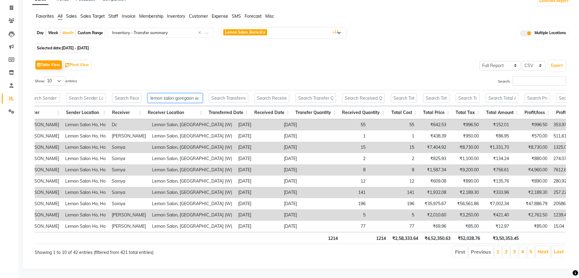
type input "lemon salon goregaon w"
click at [504, 246] on li "2" at bounding box center [506, 251] width 7 height 11
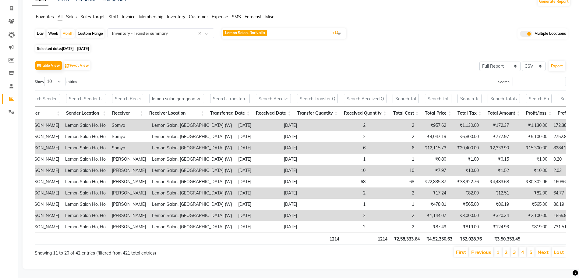
scroll to position [48, 0]
click at [513, 249] on link "3" at bounding box center [514, 252] width 3 height 6
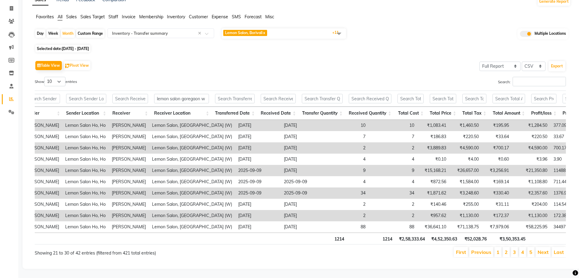
click at [525, 247] on li "4" at bounding box center [522, 252] width 7 height 10
click at [530, 247] on li "5" at bounding box center [530, 252] width 7 height 10
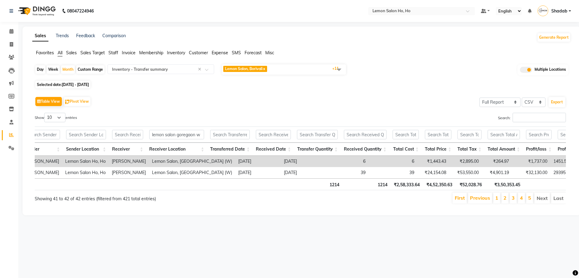
scroll to position [0, 0]
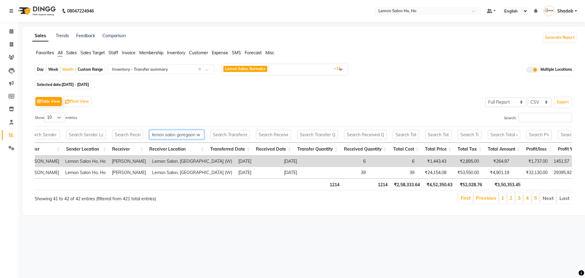
click at [190, 137] on input "lemon salon goregaon w" at bounding box center [176, 134] width 55 height 9
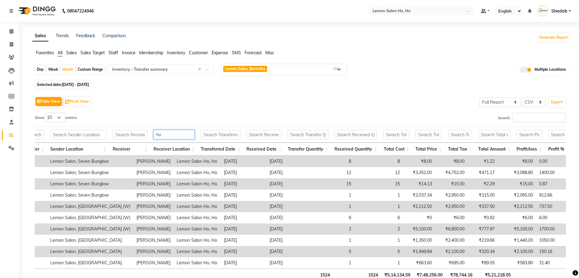
type input "h"
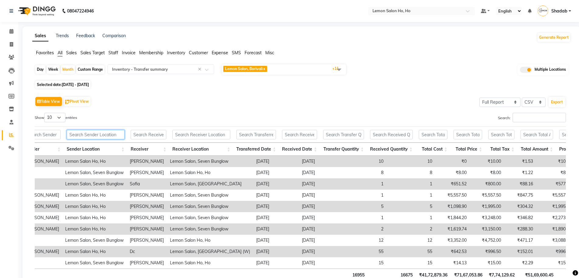
click at [107, 136] on input "text" at bounding box center [96, 134] width 58 height 9
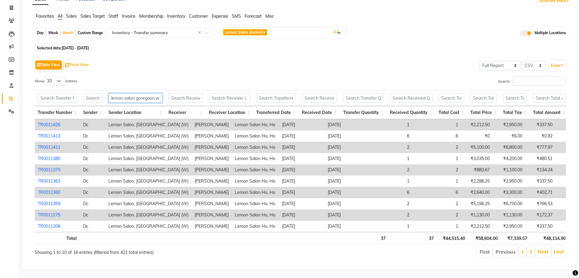
scroll to position [0, 147]
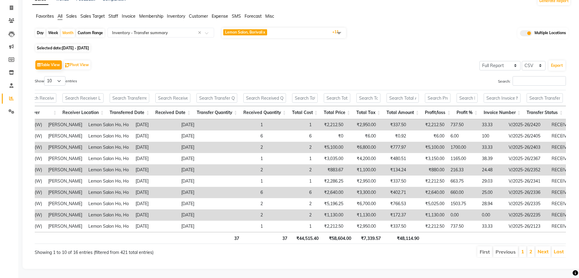
type input "lemon salon goregaon w"
click at [540, 93] on input "text" at bounding box center [545, 97] width 36 height 9
type input "e"
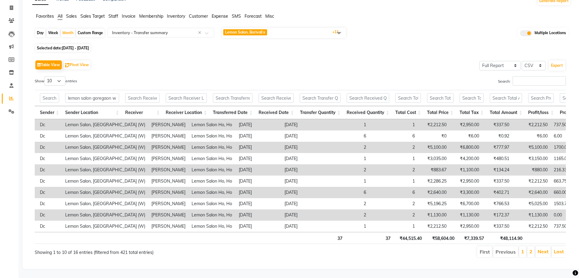
scroll to position [0, 6]
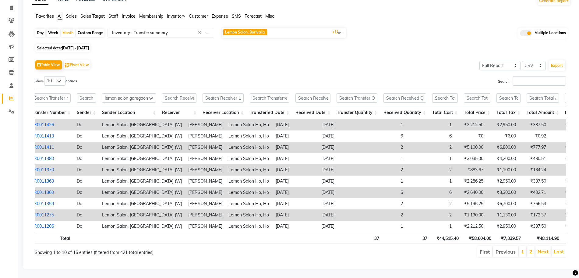
type input "received"
click at [122, 93] on input "lemon salon goregaon w" at bounding box center [129, 97] width 54 height 9
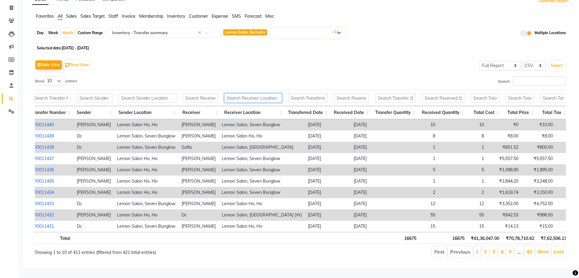
click at [276, 93] on input "text" at bounding box center [253, 97] width 58 height 9
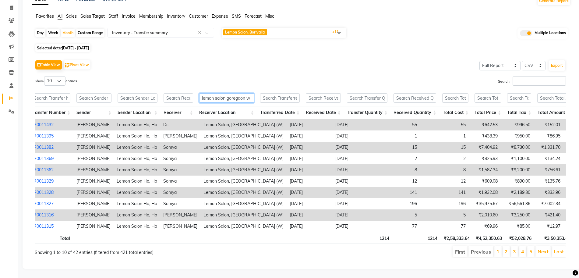
scroll to position [0, 0]
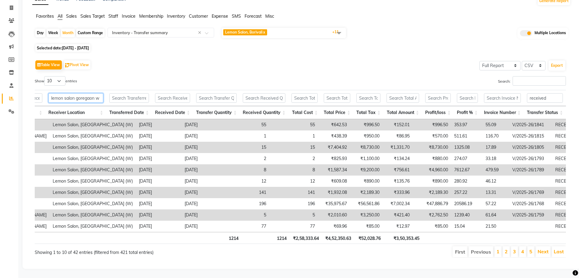
type input "lemon salon goregaon w"
click at [537, 93] on input "received" at bounding box center [545, 97] width 36 height 9
type input "received"
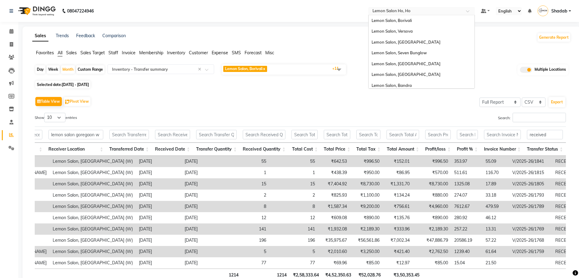
click at [434, 9] on input "text" at bounding box center [415, 12] width 88 height 6
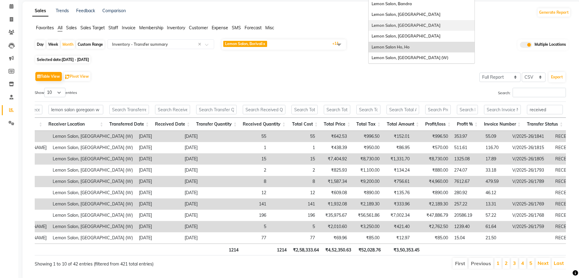
scroll to position [38, 0]
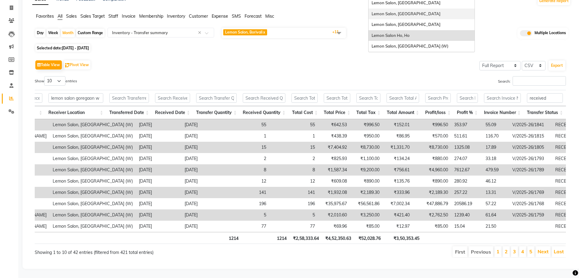
click at [431, 10] on div "Lemon Salon, [GEOGRAPHIC_DATA]" at bounding box center [422, 14] width 106 height 11
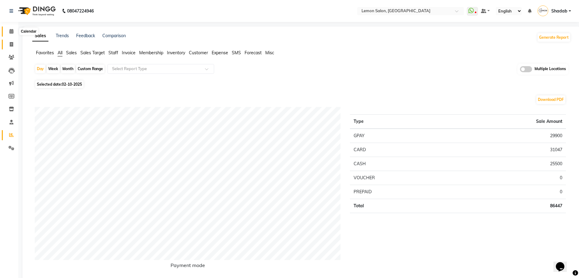
click at [13, 32] on icon at bounding box center [11, 31] width 4 height 5
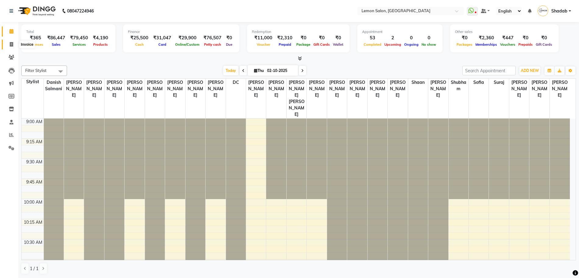
click at [11, 45] on icon at bounding box center [11, 44] width 3 height 5
select select "551"
select select "service"
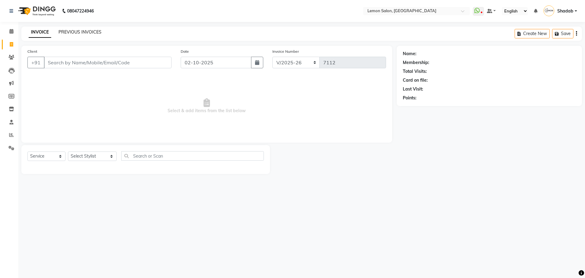
click at [74, 29] on link "PREVIOUS INVOICES" at bounding box center [79, 31] width 43 height 5
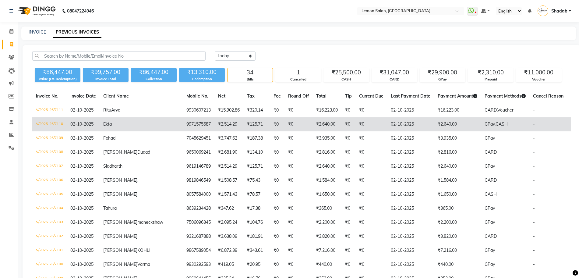
click at [62, 124] on td "V/2025-26/7110" at bounding box center [49, 124] width 34 height 14
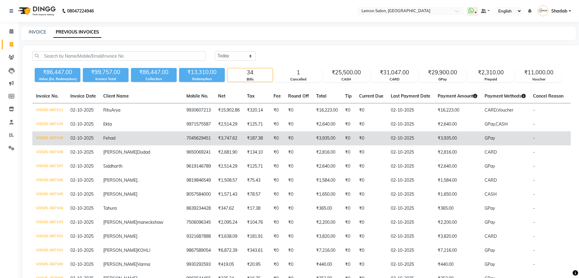
click at [66, 139] on td "V/2025-26/7109" at bounding box center [49, 138] width 34 height 14
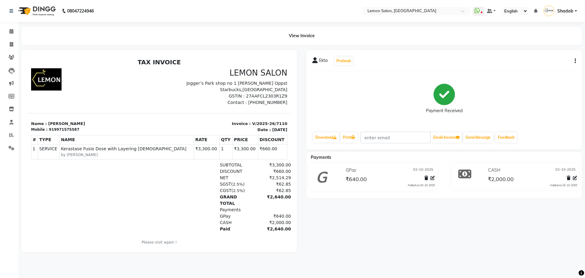
click at [572, 65] on div "[PERSON_NAME] Prebook" at bounding box center [444, 61] width 264 height 10
click at [575, 61] on icon "button" at bounding box center [575, 61] width 1 height 0
click at [547, 66] on div "Edit Invoice" at bounding box center [545, 69] width 42 height 8
select select "service"
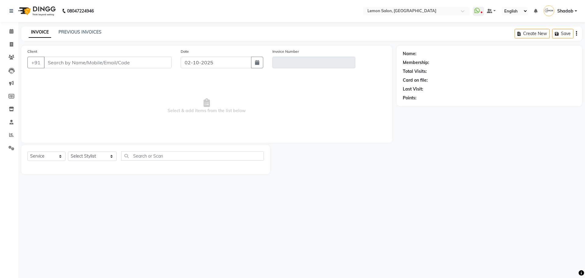
type input "9971575587"
type input "V/2025-26/7110"
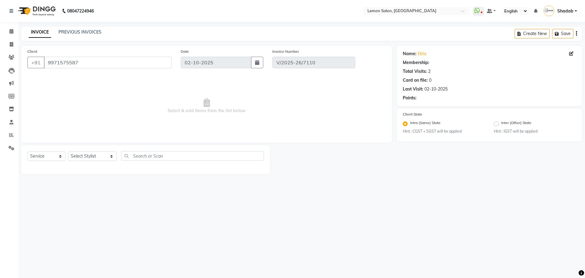
select select "select"
select select "1: Object"
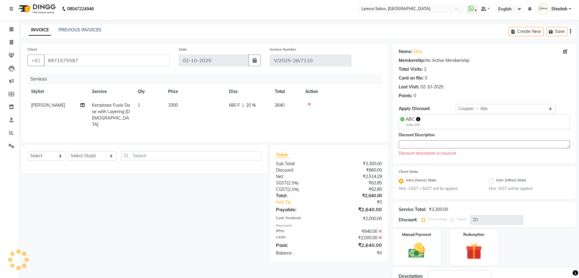
scroll to position [37, 0]
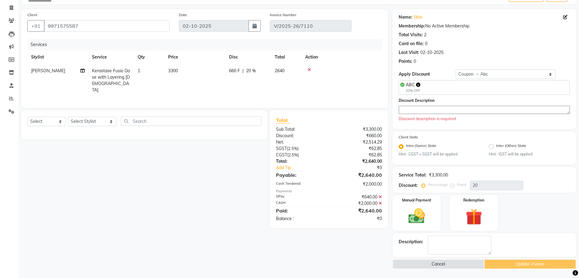
click at [381, 195] on icon at bounding box center [380, 197] width 3 height 4
click at [381, 196] on icon at bounding box center [380, 197] width 3 height 4
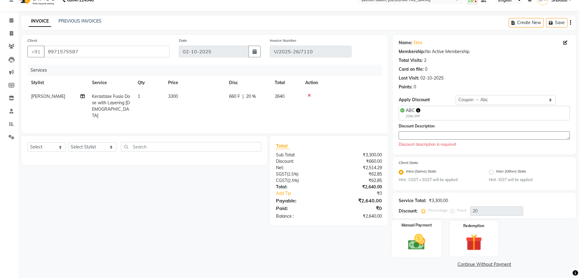
click at [433, 233] on div "Manual Payment" at bounding box center [417, 238] width 50 height 37
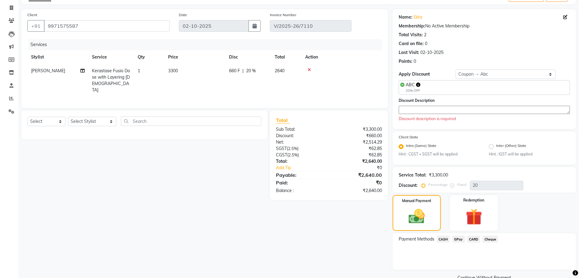
scroll to position [50, 0]
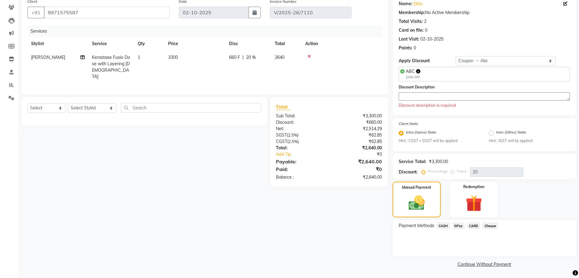
click at [447, 224] on span "CASH" at bounding box center [443, 225] width 13 height 7
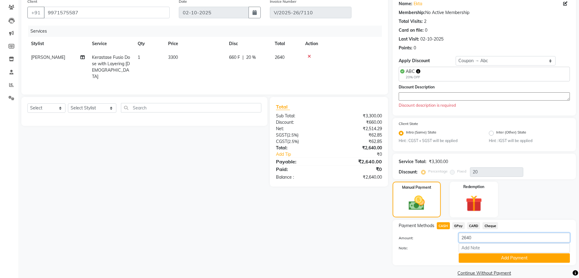
click at [465, 238] on input "2640" at bounding box center [514, 237] width 111 height 9
type input "2500"
click at [484, 257] on button "Add Payment" at bounding box center [514, 257] width 111 height 9
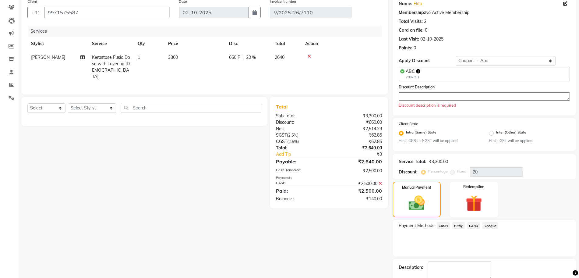
click at [460, 225] on span "GPay" at bounding box center [458, 225] width 12 height 7
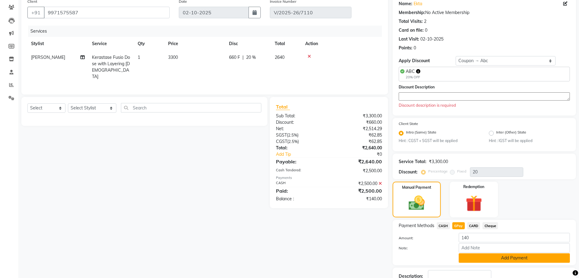
click at [476, 258] on button "Add Payment" at bounding box center [514, 257] width 111 height 9
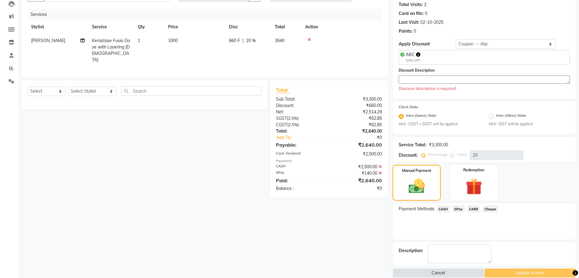
scroll to position [76, 0]
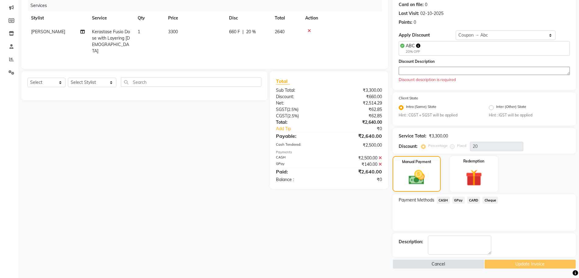
click at [518, 261] on div "Cancel Update Invoice" at bounding box center [484, 263] width 183 height 9
click at [427, 73] on textarea at bounding box center [484, 71] width 171 height 8
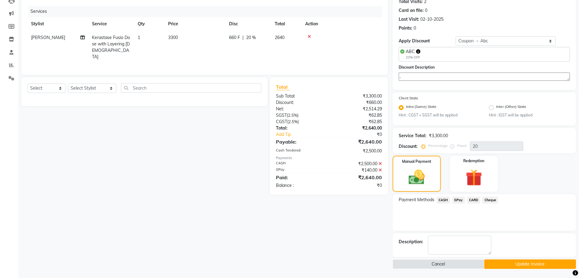
scroll to position [70, 0]
type textarea "."
click at [532, 263] on button "Update Invoice" at bounding box center [530, 263] width 92 height 9
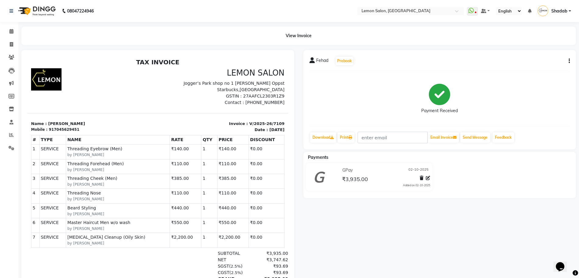
click at [569, 61] on icon "button" at bounding box center [569, 61] width 1 height 0
click at [547, 67] on div "Edit Invoice" at bounding box center [539, 69] width 42 height 8
select select "service"
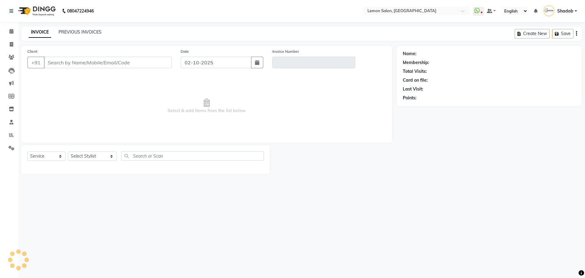
type input "7045629451"
type input "V/2025-26/7109"
select select "select"
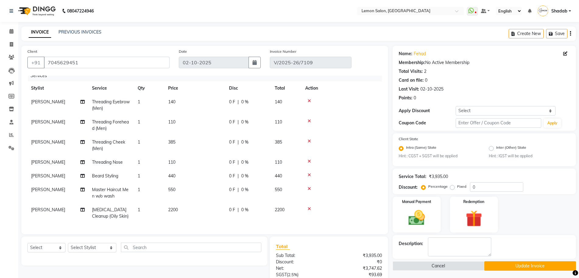
scroll to position [11, 0]
click at [253, 209] on td "0 F | 0 %" at bounding box center [248, 213] width 46 height 20
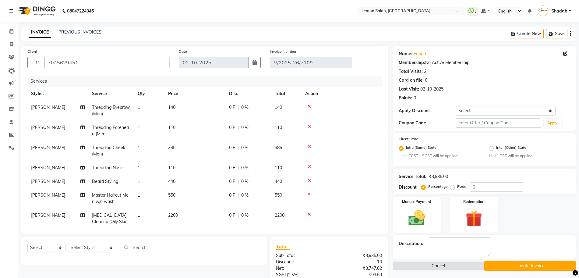
select select "20632"
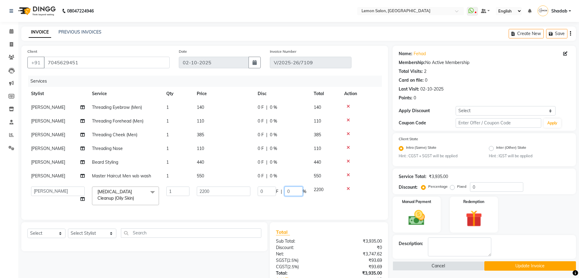
drag, startPoint x: 291, startPoint y: 189, endPoint x: 268, endPoint y: 194, distance: 23.1
click at [282, 188] on div "0 F | 0 %" at bounding box center [282, 190] width 49 height 9
type input "20"
click at [310, 232] on div "Client +91 7045629451 Date 02-10-2025 Invoice Number V/2025-26/7109 Services St…" at bounding box center [205, 185] width 376 height 279
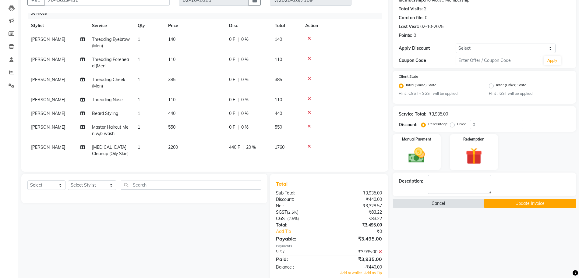
scroll to position [75, 0]
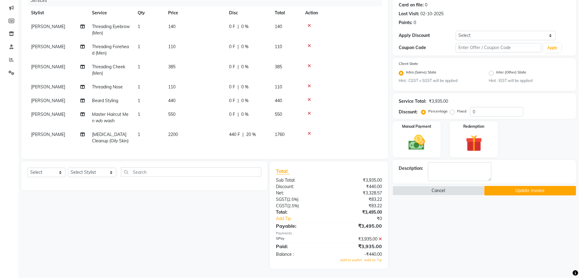
click at [381, 239] on icon at bounding box center [380, 239] width 3 height 4
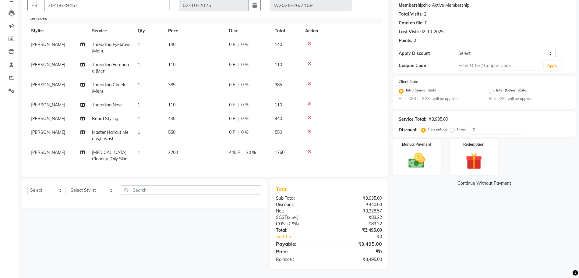
click at [444, 148] on div "Manual Payment Redemption" at bounding box center [484, 157] width 193 height 36
click at [431, 159] on div "Manual Payment" at bounding box center [417, 157] width 50 height 37
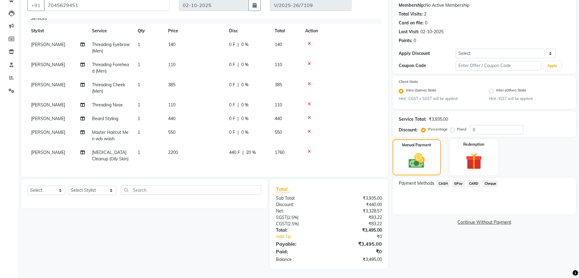
click at [459, 181] on span "GPay" at bounding box center [458, 183] width 12 height 7
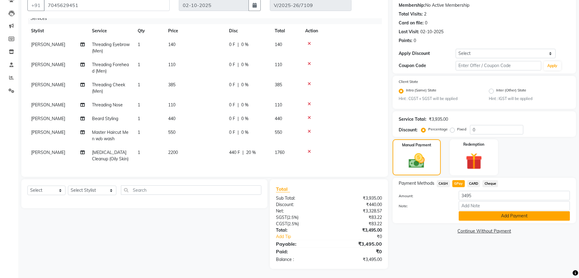
click at [487, 219] on button "Add Payment" at bounding box center [514, 215] width 111 height 9
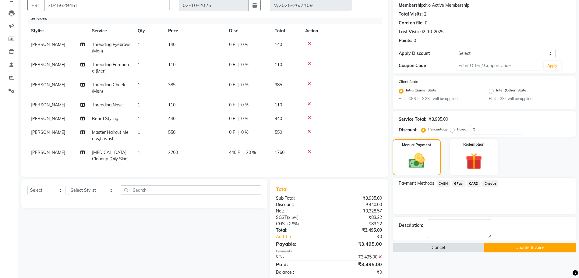
click at [523, 247] on button "Update Invoice" at bounding box center [530, 247] width 92 height 9
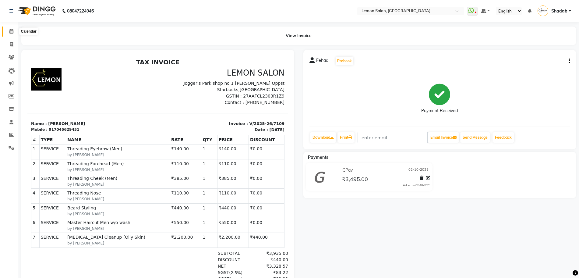
click at [8, 29] on span at bounding box center [11, 31] width 11 height 7
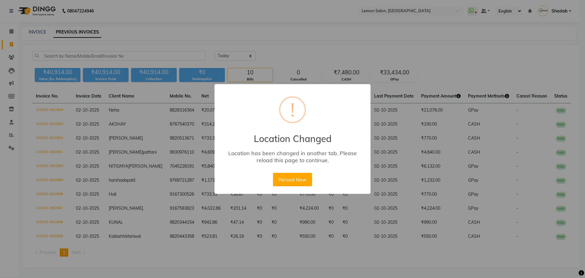
click at [292, 180] on button "Reload Now" at bounding box center [292, 179] width 39 height 13
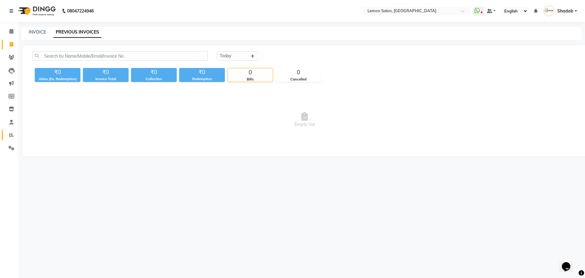
click at [8, 134] on span at bounding box center [11, 135] width 11 height 7
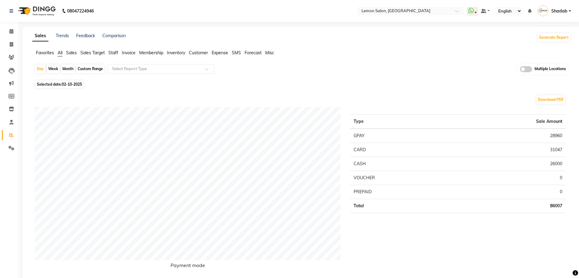
click at [532, 72] on div "Multiple Locations" at bounding box center [543, 69] width 51 height 11
click at [527, 65] on div "Multiple Locations" at bounding box center [543, 69] width 51 height 11
click at [525, 70] on span at bounding box center [526, 69] width 12 height 6
click at [520, 70] on input "checkbox" at bounding box center [520, 70] width 0 height 0
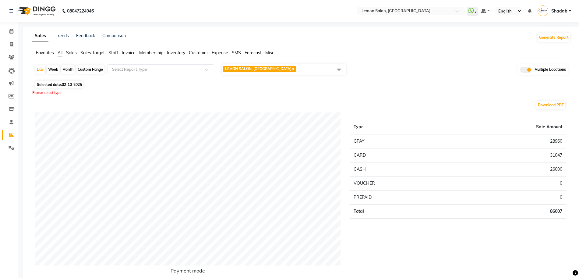
click at [305, 70] on span "LEMON SALON, Lokhandwala x" at bounding box center [284, 69] width 124 height 10
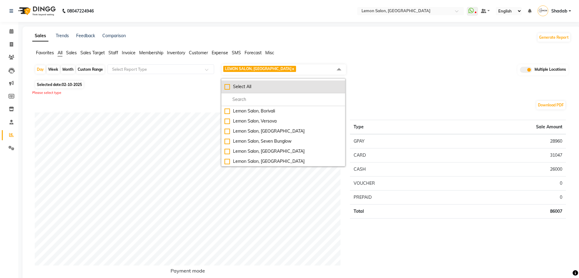
click at [243, 88] on div "Select All" at bounding box center [284, 86] width 118 height 6
checkbox input "true"
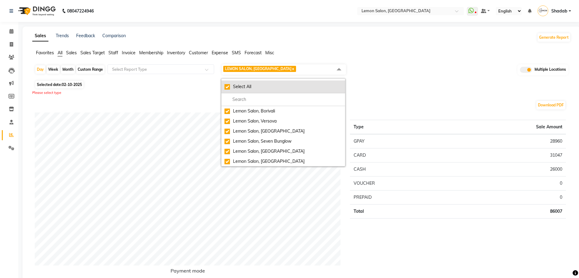
checkbox input "true"
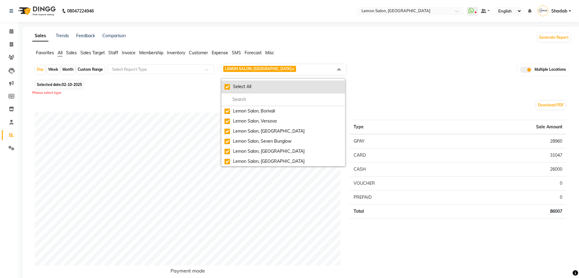
checkbox input "true"
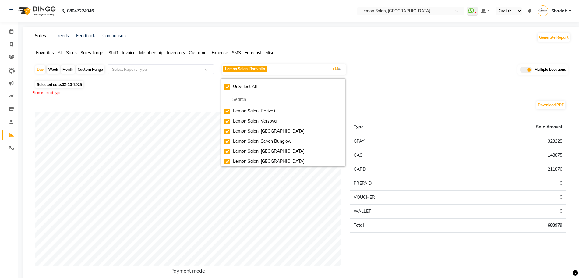
click at [62, 53] on span "All" at bounding box center [60, 52] width 5 height 5
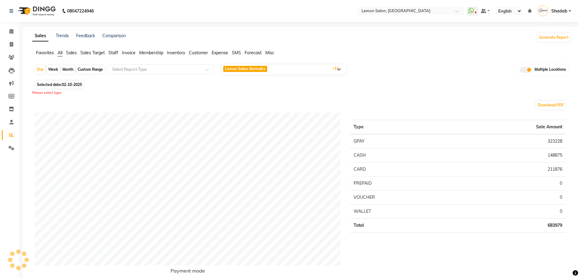
click at [280, 71] on span "Lemon Salon, Borivali x Lemon Salon, Versova x [GEOGRAPHIC_DATA], [GEOGRAPHIC_D…" at bounding box center [284, 69] width 124 height 10
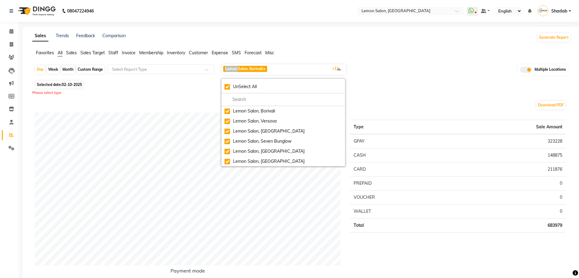
click at [280, 71] on span "Lemon Salon, Borivali x Lemon Salon, Versova x [GEOGRAPHIC_DATA], [GEOGRAPHIC_D…" at bounding box center [284, 69] width 124 height 10
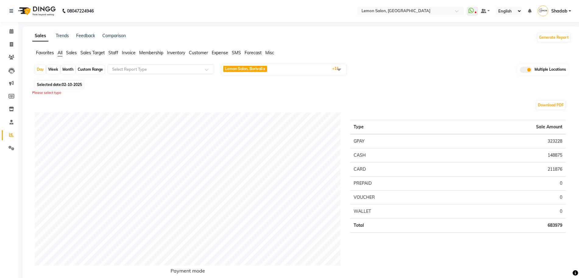
click at [280, 71] on span "Lemon Salon, Borivali x Lemon Salon, Versova x [GEOGRAPHIC_DATA], [GEOGRAPHIC_D…" at bounding box center [284, 69] width 124 height 10
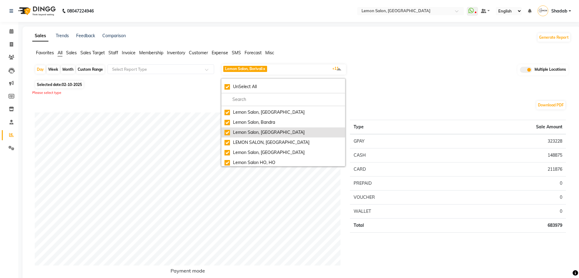
scroll to position [61, 0]
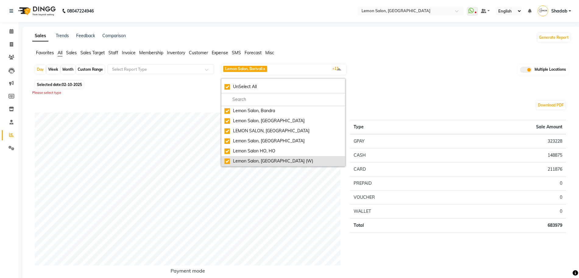
click at [275, 162] on div "Lemon Salon, [GEOGRAPHIC_DATA] (W)" at bounding box center [284, 161] width 118 height 6
checkbox input "false"
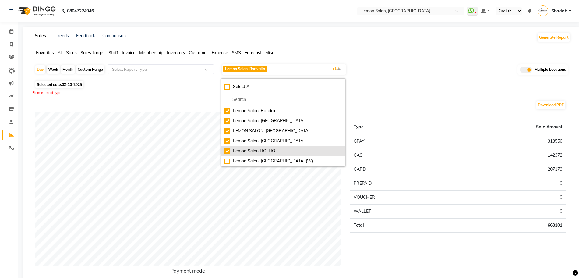
click at [267, 152] on div "Lemon Salon HO, HO" at bounding box center [284, 151] width 118 height 6
checkbox input "false"
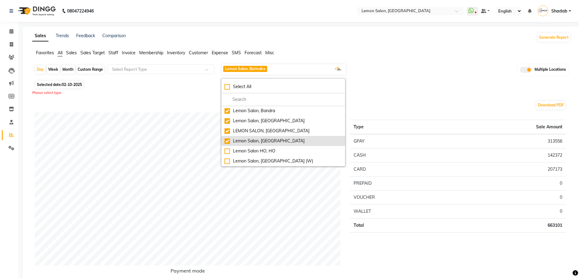
click at [266, 142] on div "Lemon Salon, [GEOGRAPHIC_DATA]" at bounding box center [284, 141] width 118 height 6
checkbox input "false"
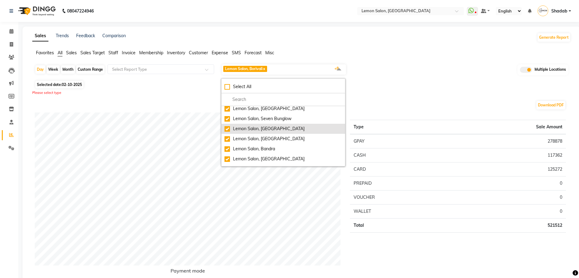
click at [277, 130] on div "Lemon Salon, [GEOGRAPHIC_DATA]" at bounding box center [284, 129] width 118 height 6
checkbox input "false"
click at [312, 65] on span "Lemon Salon, Borivali x Lemon Salon, Versova x [GEOGRAPHIC_DATA], [GEOGRAPHIC_D…" at bounding box center [284, 69] width 124 height 10
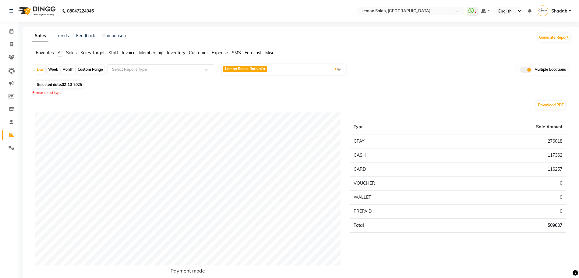
click at [304, 66] on span "Lemon Salon, Borivali x Lemon Salon, Versova x [GEOGRAPHIC_DATA], [GEOGRAPHIC_D…" at bounding box center [284, 69] width 124 height 10
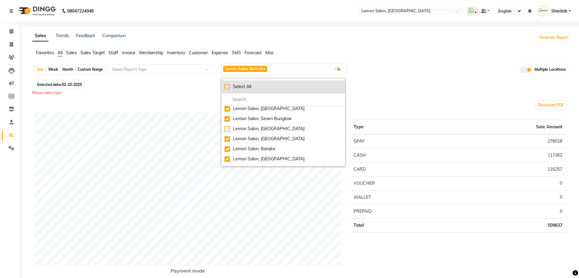
click at [265, 83] on li "Select All" at bounding box center [283, 86] width 124 height 13
checkbox input "true"
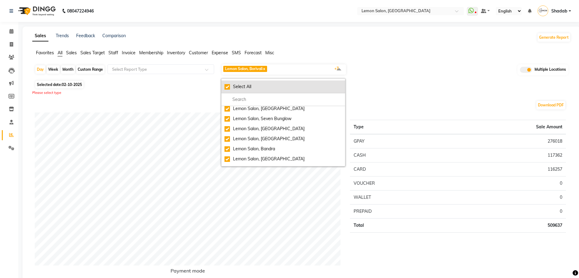
checkbox input "true"
click at [304, 72] on span "Lemon Salon, Borivali x Lemon Salon, Versova x [GEOGRAPHIC_DATA], [GEOGRAPHIC_D…" at bounding box center [284, 69] width 124 height 10
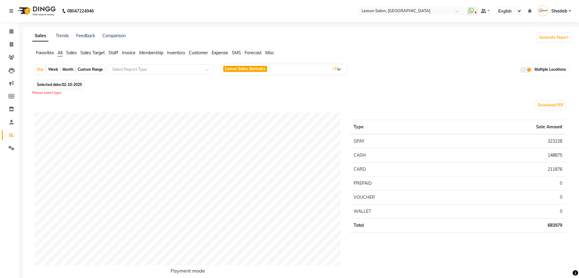
click at [303, 70] on span "Lemon Salon, Borivali x Lemon Salon, Versova x [GEOGRAPHIC_DATA], [GEOGRAPHIC_D…" at bounding box center [284, 69] width 124 height 10
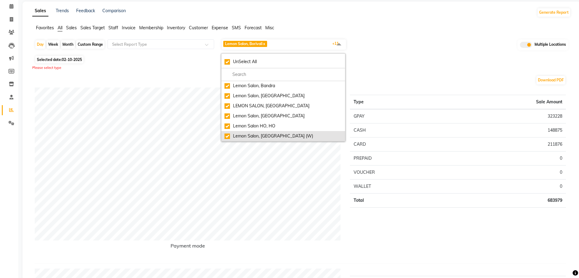
scroll to position [38, 0]
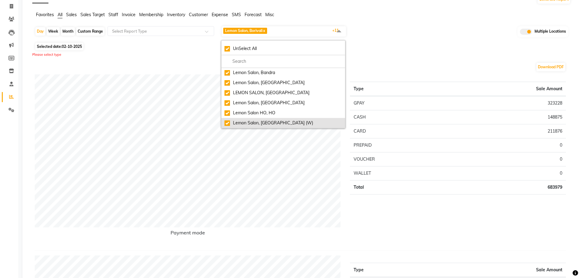
click at [282, 122] on div "Lemon Salon, [GEOGRAPHIC_DATA] (W)" at bounding box center [284, 123] width 118 height 6
checkbox input "false"
click at [271, 115] on div "Lemon Salon HO, HO" at bounding box center [284, 113] width 118 height 6
checkbox input "false"
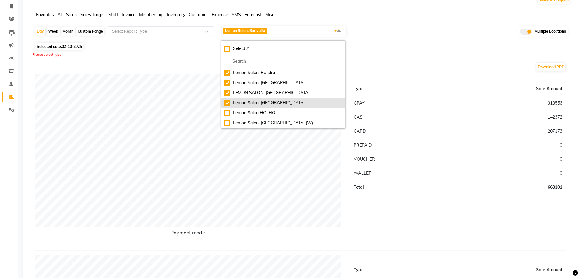
click at [270, 104] on div "Lemon Salon, [GEOGRAPHIC_DATA]" at bounding box center [284, 103] width 118 height 6
checkbox input "false"
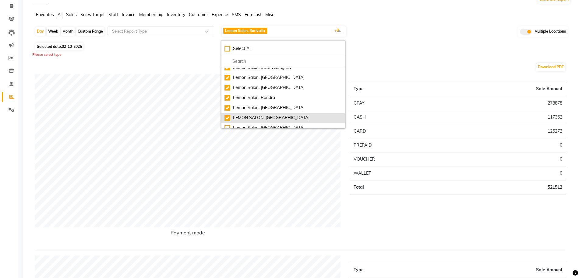
scroll to position [23, 0]
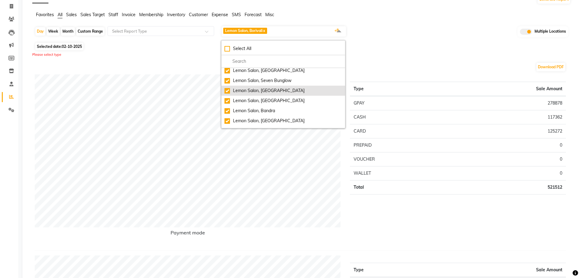
click at [272, 92] on div "Lemon Salon, [GEOGRAPHIC_DATA]" at bounding box center [284, 90] width 118 height 6
checkbox input "false"
click at [298, 30] on span "Lemon Salon, Borivali x Lemon Salon, Versova x [GEOGRAPHIC_DATA], [GEOGRAPHIC_D…" at bounding box center [284, 31] width 124 height 10
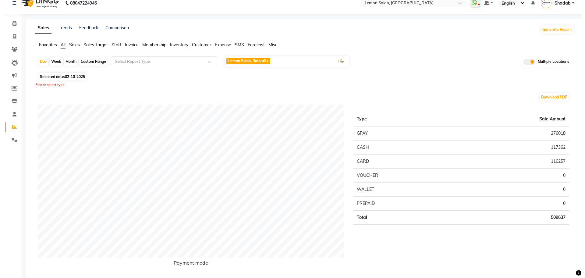
scroll to position [0, 0]
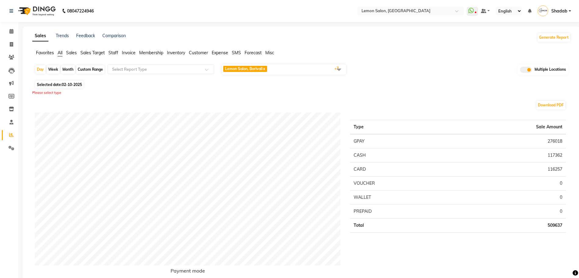
click at [564, 10] on span "Shadab" at bounding box center [559, 11] width 16 height 6
click at [550, 42] on link "Sign out" at bounding box center [540, 43] width 56 height 9
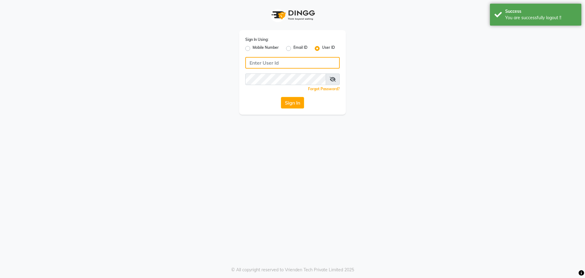
type input "8828752006"
